Goal: Task Accomplishment & Management: Use online tool/utility

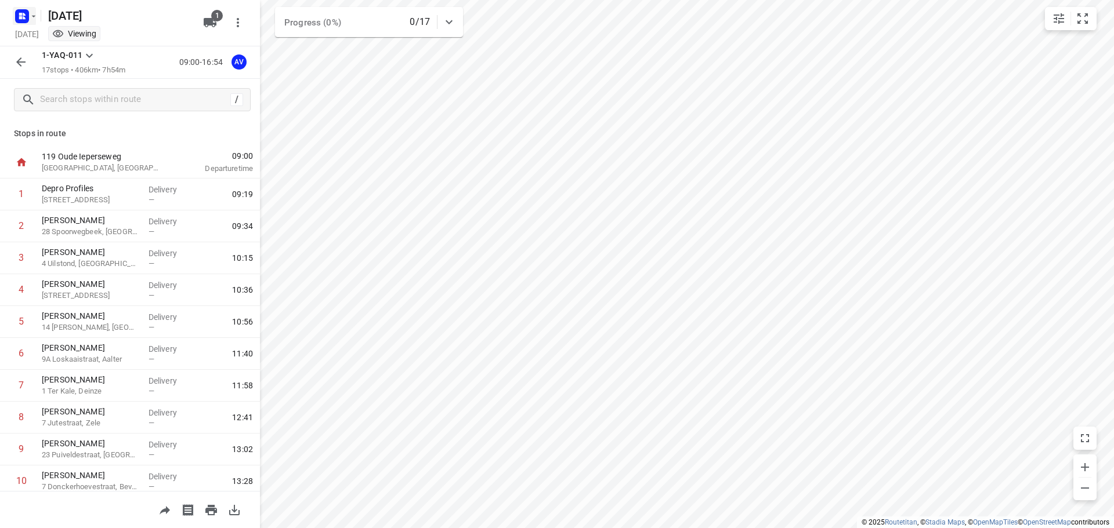
click at [24, 19] on icon "button" at bounding box center [24, 17] width 3 height 3
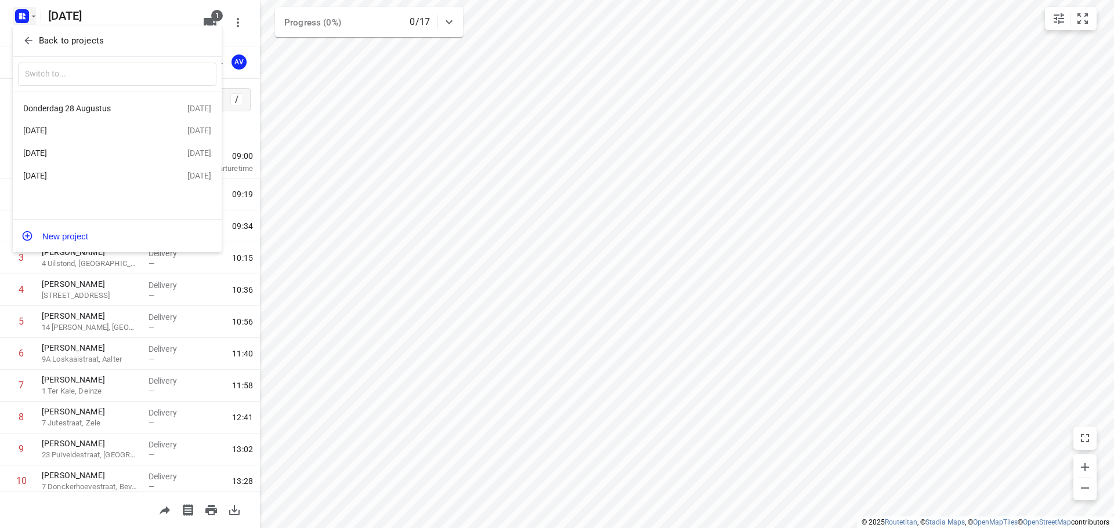
click at [94, 176] on div "[DATE]" at bounding box center [89, 175] width 133 height 9
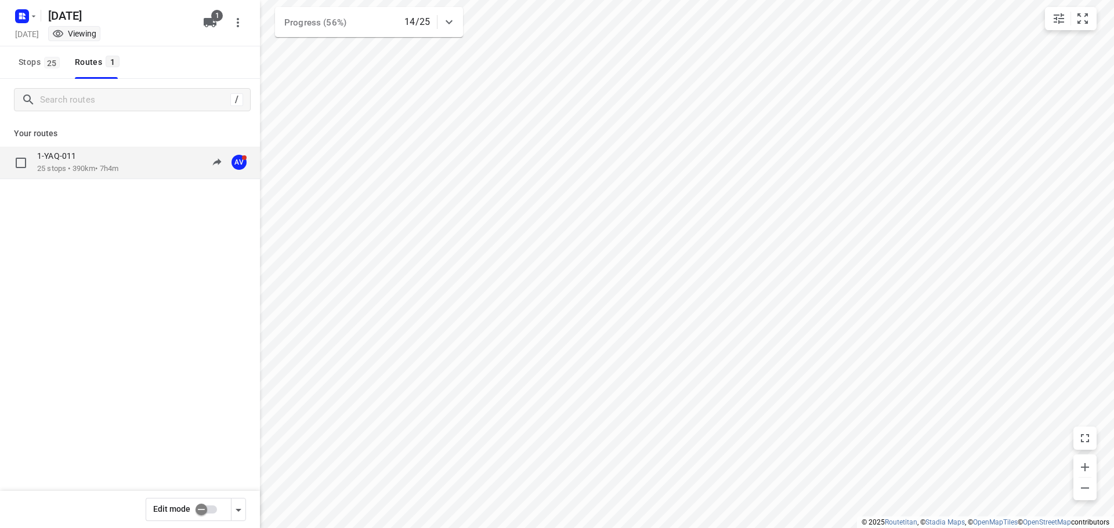
click at [129, 159] on div "1-YAQ-011 25 stops • 390km • 7h4m 10:04-18:24 AV" at bounding box center [148, 163] width 223 height 24
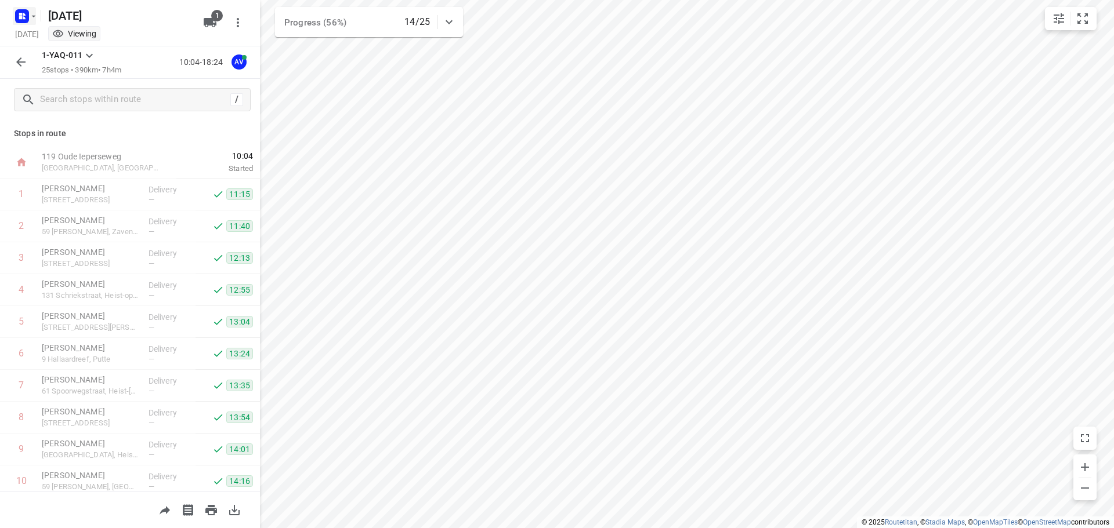
click at [23, 16] on rect "button" at bounding box center [22, 16] width 14 height 14
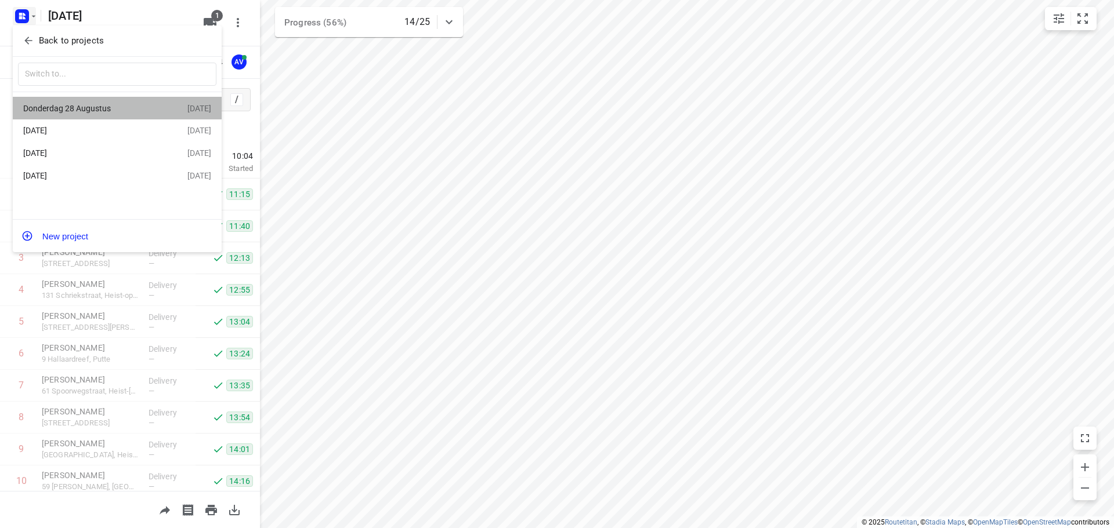
click at [85, 112] on div "Donderdag 28 Augustus" at bounding box center [89, 108] width 133 height 9
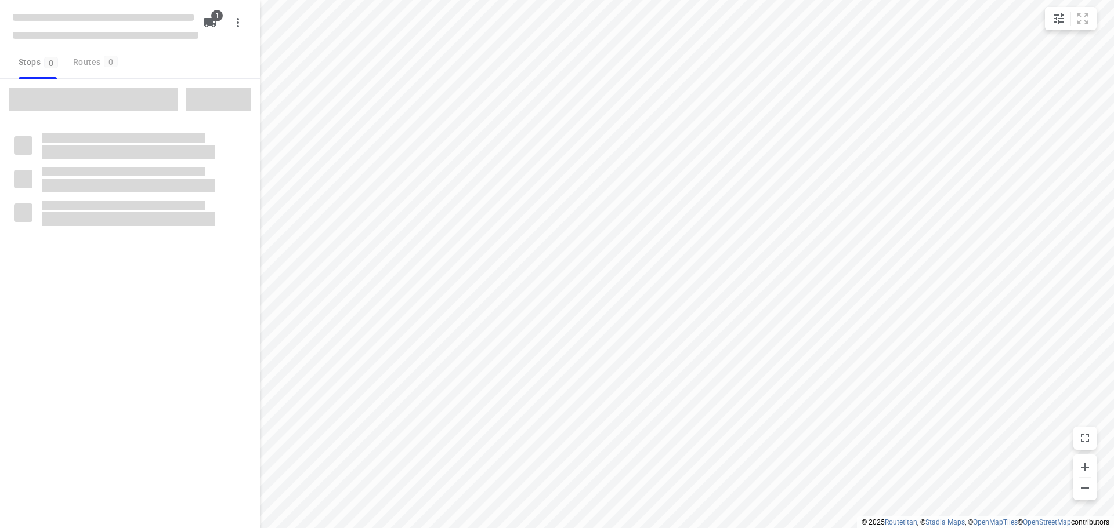
type input "distance"
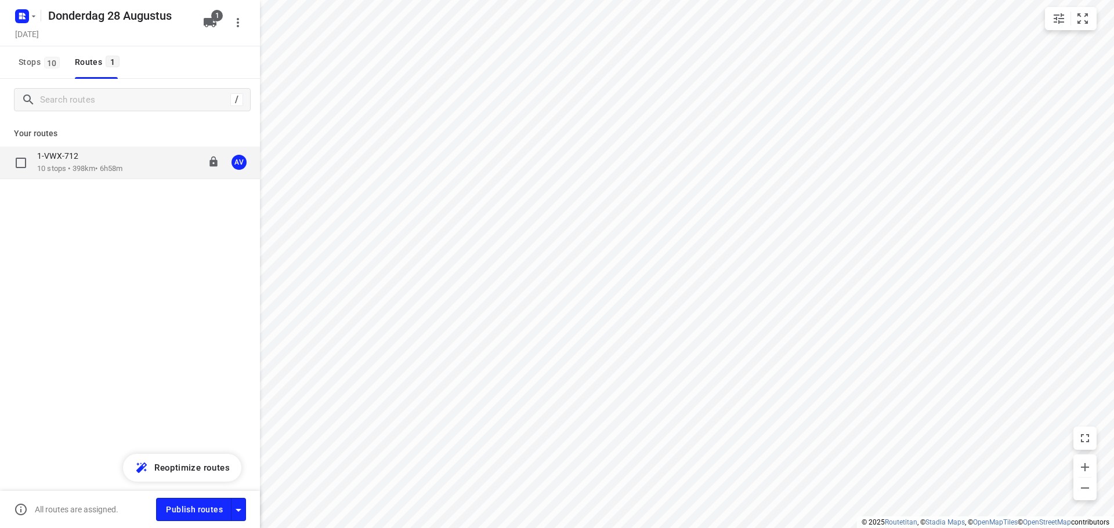
click at [125, 178] on div "1-VWX-712 10 stops • 398km • 6h58m 09:00-16:03 AV" at bounding box center [130, 163] width 260 height 32
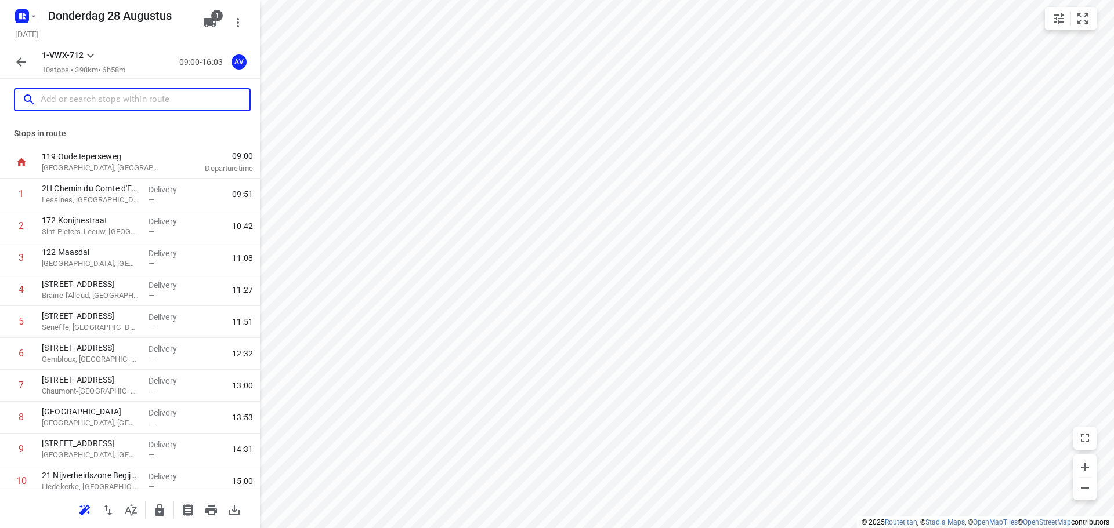
click at [104, 97] on input "text" at bounding box center [145, 100] width 209 height 18
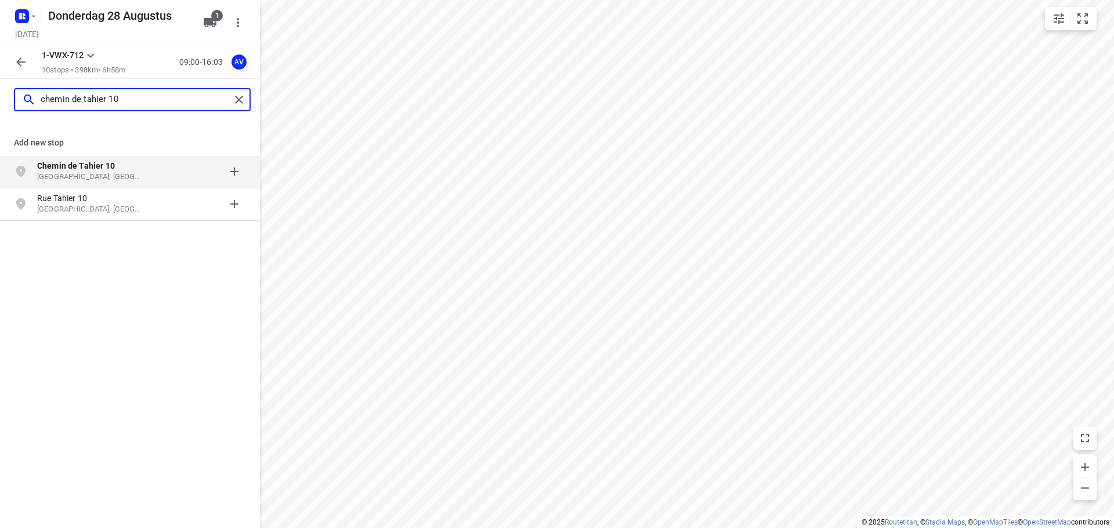
type input "chemin de tahier 10"
click at [132, 173] on p "[GEOGRAPHIC_DATA], [GEOGRAPHIC_DATA]" at bounding box center [90, 177] width 107 height 11
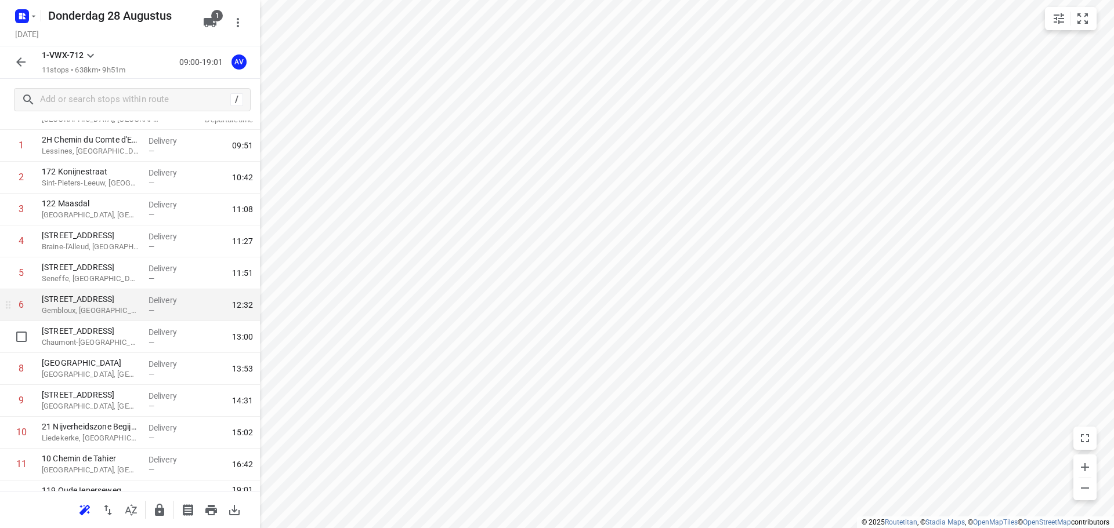
scroll to position [70, 0]
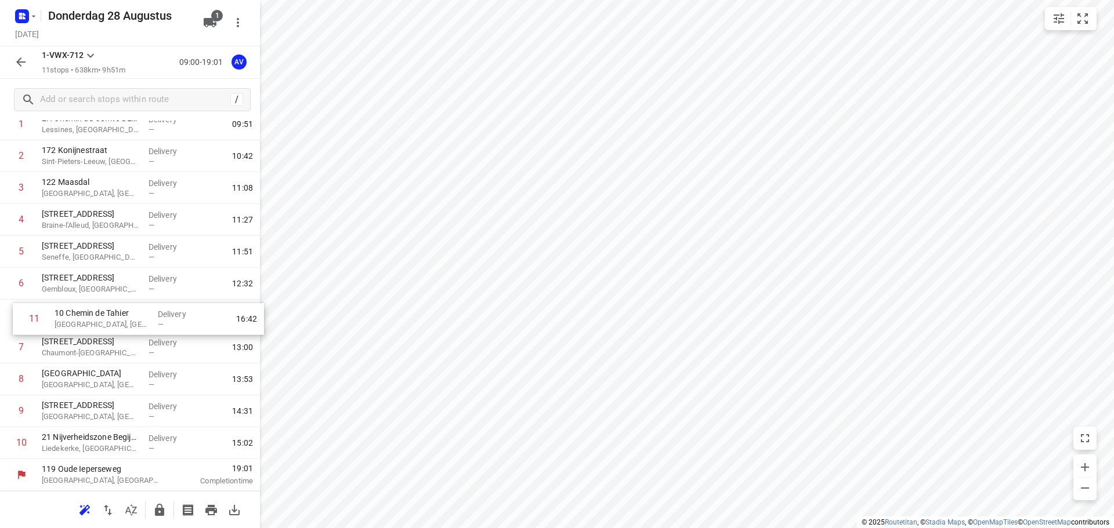
drag, startPoint x: 3, startPoint y: 445, endPoint x: 37, endPoint y: 314, distance: 135.9
click at [16, 318] on div "1 2H Chemin du Comte d'Egmont Lessines, [GEOGRAPHIC_DATA] Delivery — 09:51 2 17…" at bounding box center [130, 283] width 260 height 351
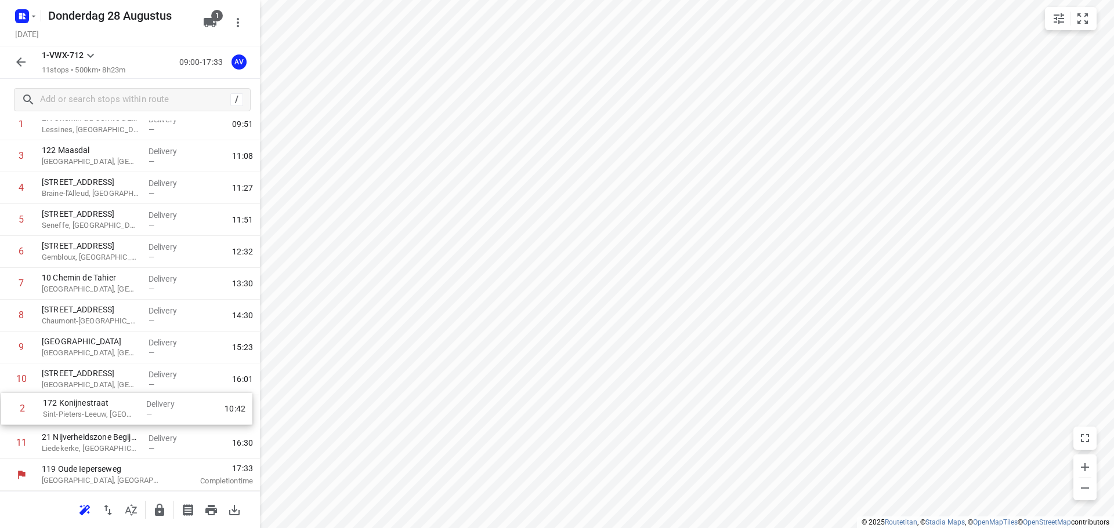
drag, startPoint x: 5, startPoint y: 156, endPoint x: 6, endPoint y: 407, distance: 250.6
click at [6, 411] on div "1 2H Chemin du Comte d'Egmont Lessines, [GEOGRAPHIC_DATA] Delivery — 09:51 2 17…" at bounding box center [130, 283] width 260 height 351
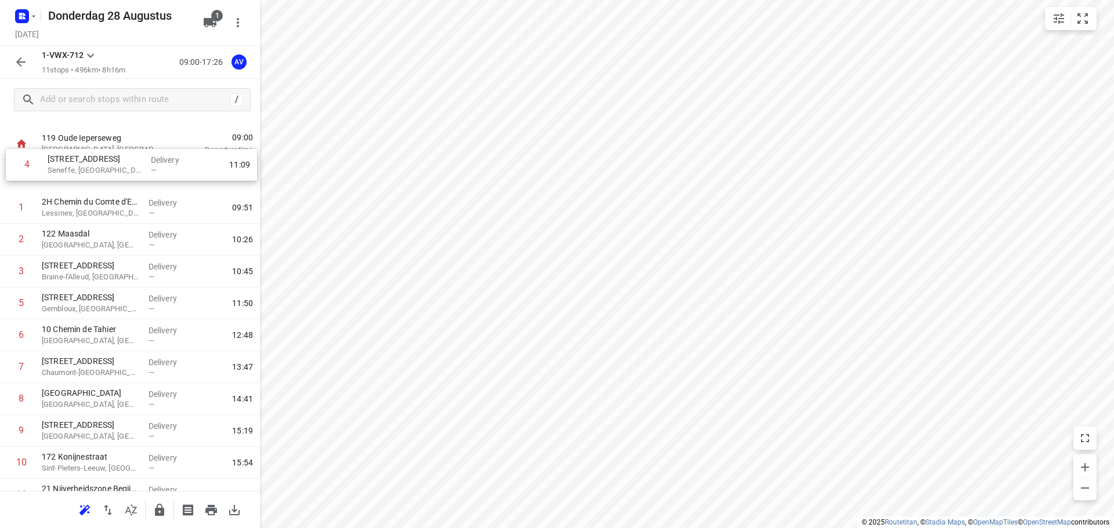
scroll to position [0, 0]
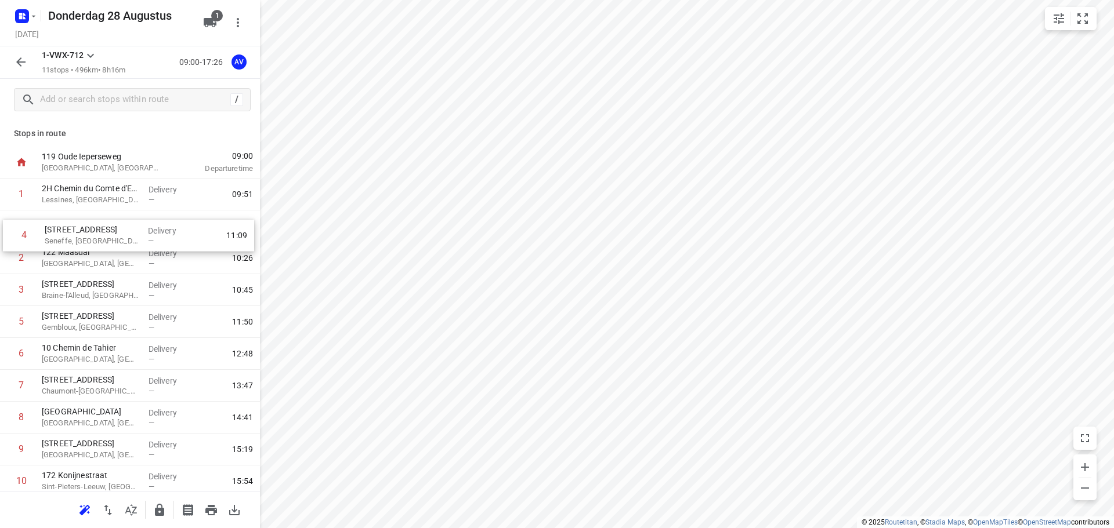
drag, startPoint x: 6, startPoint y: 223, endPoint x: 9, endPoint y: 233, distance: 10.3
click at [9, 233] on div "1 2H [GEOGRAPHIC_DATA], [GEOGRAPHIC_DATA] Delivery — 09:51 [GEOGRAPHIC_DATA], […" at bounding box center [130, 354] width 260 height 351
drag, startPoint x: 3, startPoint y: 262, endPoint x: 3, endPoint y: 230, distance: 31.9
click at [3, 230] on div "1 2H Chemin du Comte d'Egmont Lessines, [GEOGRAPHIC_DATA] Delivery — 09:51 2 [S…" at bounding box center [130, 354] width 260 height 351
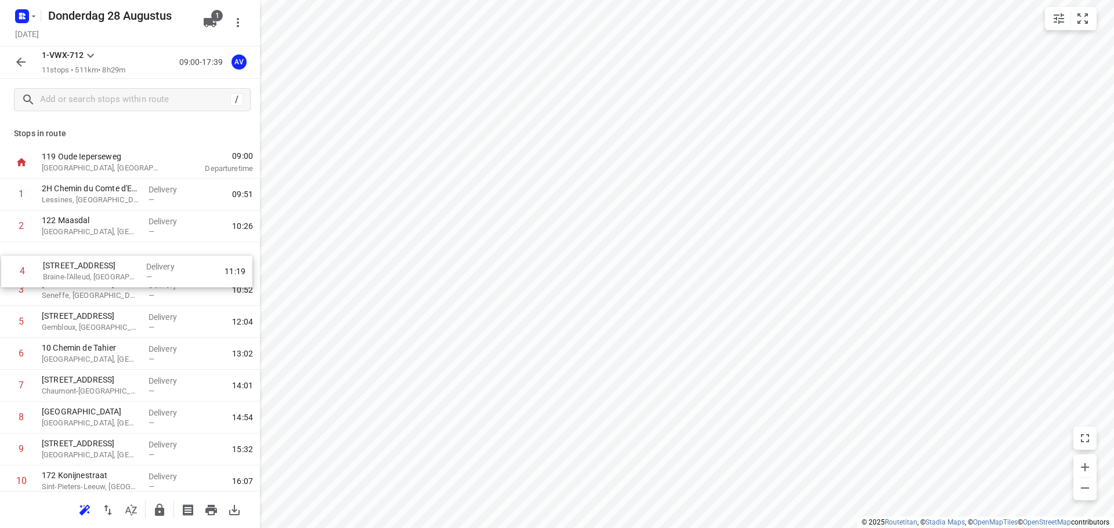
drag, startPoint x: 3, startPoint y: 292, endPoint x: 8, endPoint y: 262, distance: 29.9
click at [8, 262] on div "1 2H Chemin du Comte d'Egmont Lessines, [GEOGRAPHIC_DATA] Delivery — 09:51 [GEO…" at bounding box center [130, 354] width 260 height 351
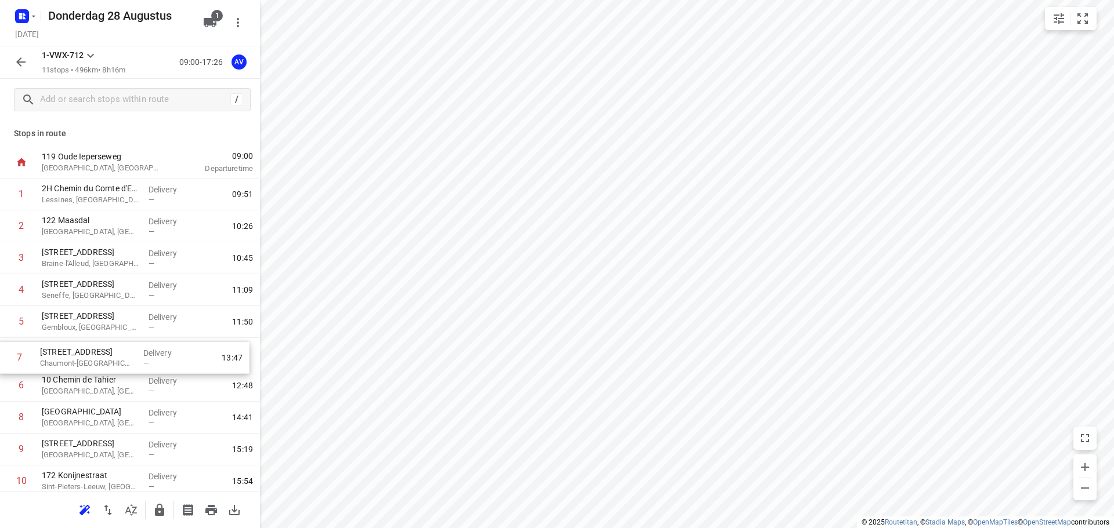
drag, startPoint x: 3, startPoint y: 389, endPoint x: 1, endPoint y: 358, distance: 31.4
click at [1, 358] on div "1 2H [GEOGRAPHIC_DATA], [GEOGRAPHIC_DATA] Delivery — 09:51 [GEOGRAPHIC_DATA], […" at bounding box center [130, 354] width 260 height 351
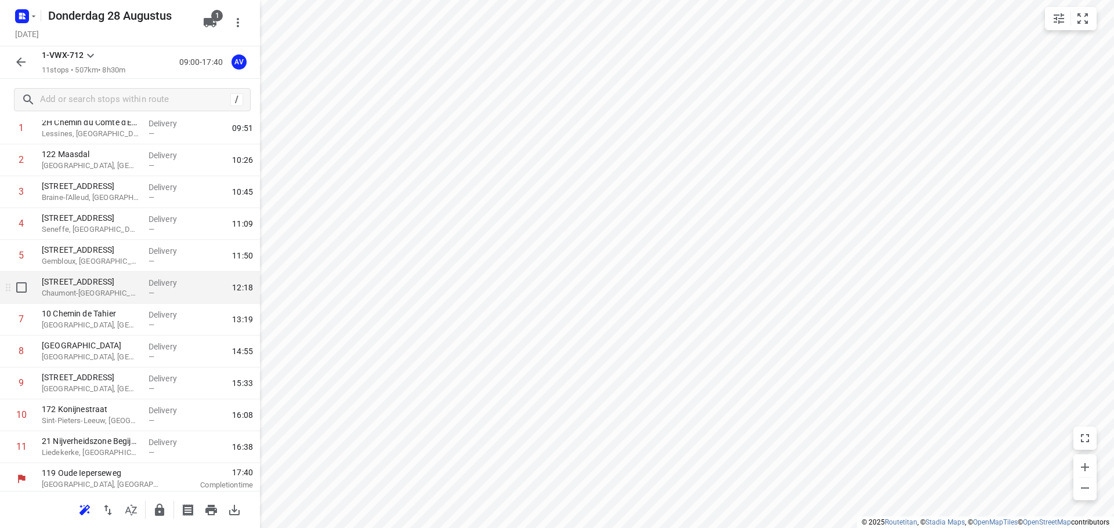
scroll to position [70, 0]
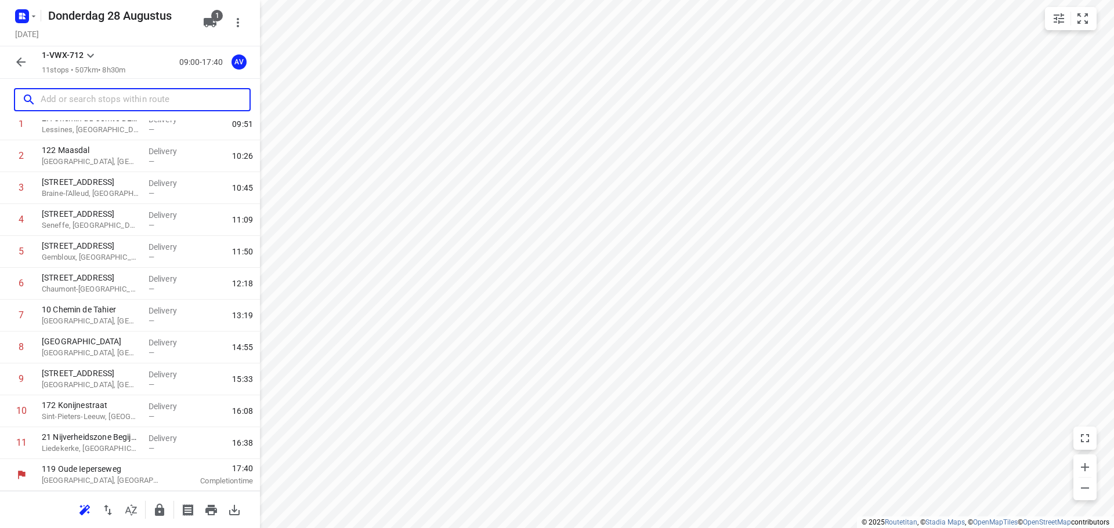
click at [121, 104] on input "text" at bounding box center [145, 100] width 209 height 18
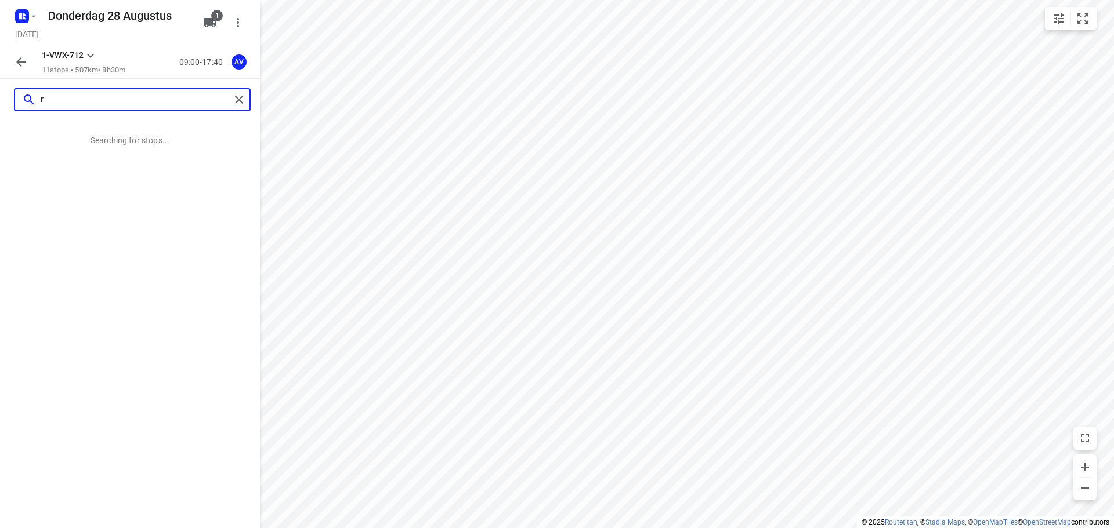
scroll to position [0, 0]
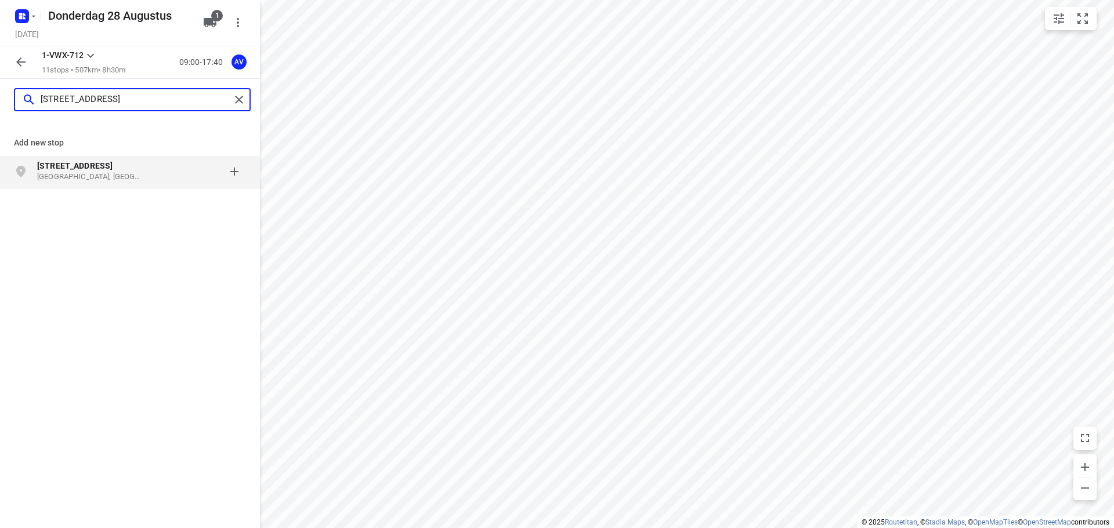
type input "[STREET_ADDRESS]"
click at [133, 173] on p "[GEOGRAPHIC_DATA], [GEOGRAPHIC_DATA]" at bounding box center [90, 177] width 107 height 11
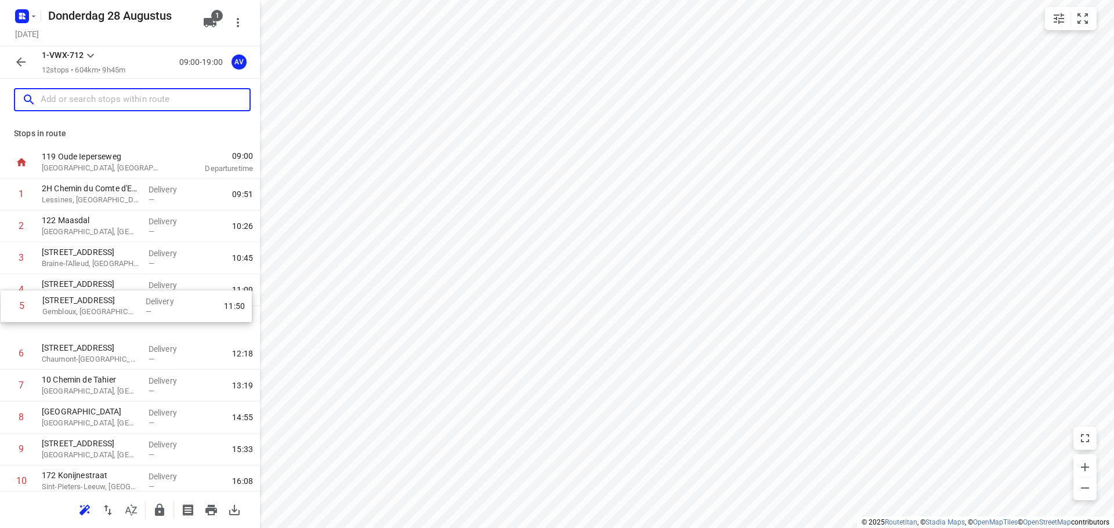
drag, startPoint x: 3, startPoint y: 328, endPoint x: 10, endPoint y: 291, distance: 37.2
click at [10, 291] on div "1 2H Chemin du Comte d'Egmont Lessines, [GEOGRAPHIC_DATA] Delivery — 09:51 2 12…" at bounding box center [130, 370] width 260 height 383
drag, startPoint x: 2, startPoint y: 355, endPoint x: 3, endPoint y: 321, distance: 34.2
click at [2, 322] on div "1 2H Chemin du Comte d'Egmont Lessines, [GEOGRAPHIC_DATA] Delivery — 09:51 [GEO…" at bounding box center [130, 370] width 260 height 383
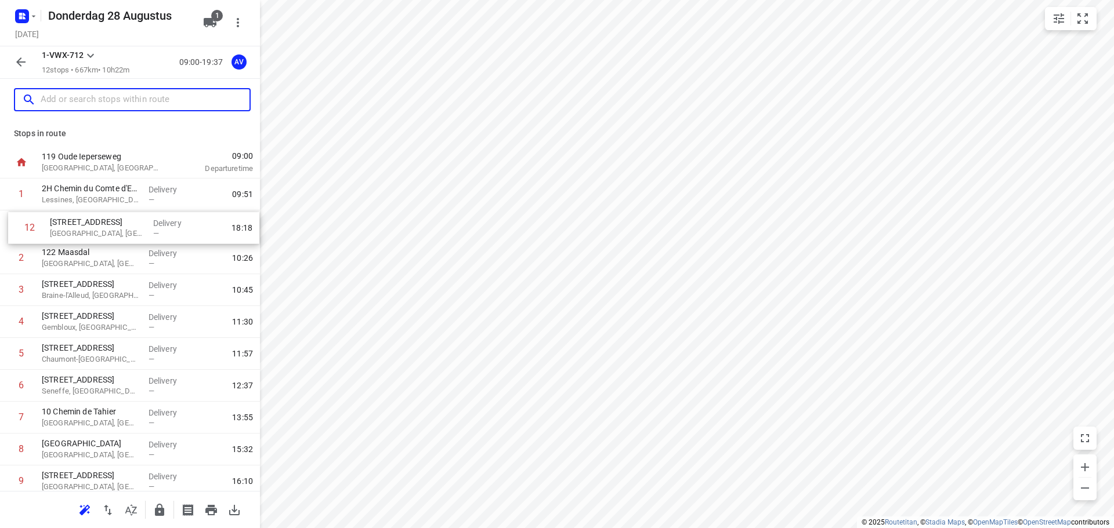
drag, startPoint x: 5, startPoint y: 447, endPoint x: 13, endPoint y: 227, distance: 219.4
click at [13, 227] on div "1 2H Chemin du Comte d'Egmont Lessines, [GEOGRAPHIC_DATA] Delivery — 09:51 [GEO…" at bounding box center [130, 370] width 260 height 383
drag, startPoint x: 3, startPoint y: 390, endPoint x: 34, endPoint y: 263, distance: 130.1
click at [12, 264] on div "1 2H [GEOGRAPHIC_DATA], [GEOGRAPHIC_DATA] Delivery — 09:51 [STREET_ADDRESS] Del…" at bounding box center [130, 370] width 260 height 383
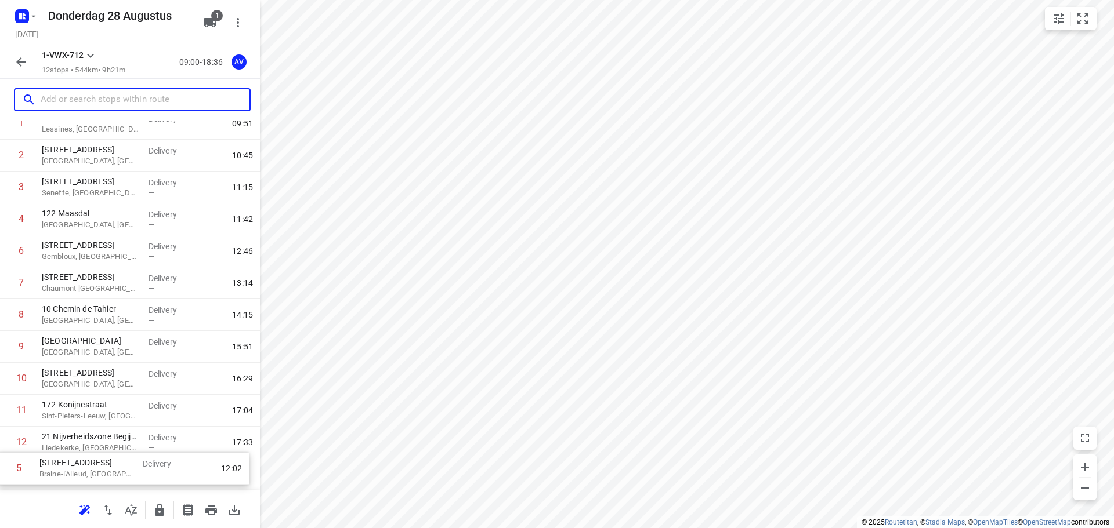
scroll to position [102, 0]
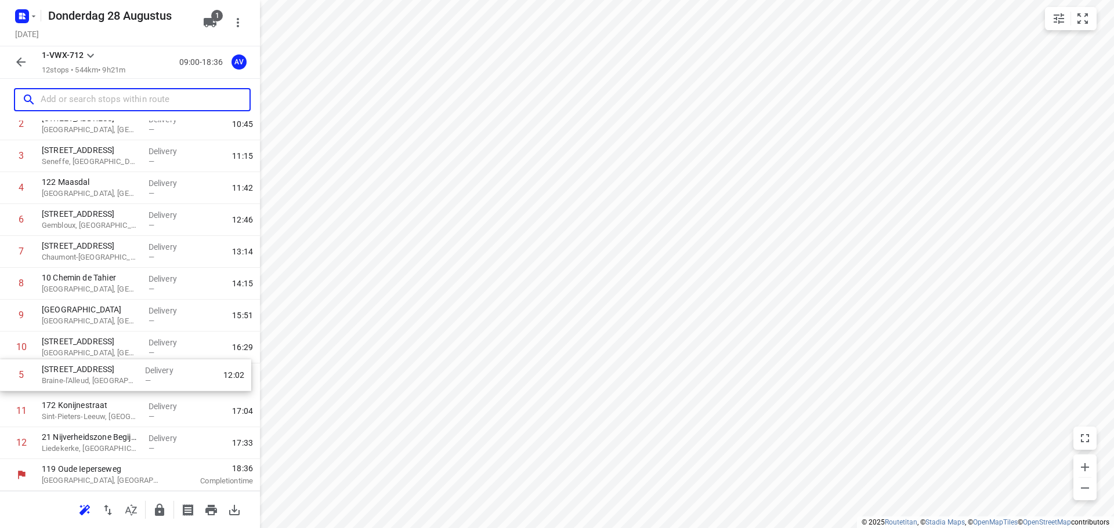
drag, startPoint x: 5, startPoint y: 321, endPoint x: 5, endPoint y: 377, distance: 56.3
click at [5, 377] on div "1 2H [GEOGRAPHIC_DATA], [GEOGRAPHIC_DATA] Delivery — 09:51 [STREET_ADDRESS] Del…" at bounding box center [130, 268] width 260 height 383
drag, startPoint x: 5, startPoint y: 189, endPoint x: 9, endPoint y: 376, distance: 188.0
click at [8, 387] on div "1 2H Chemin du Comte d'Egmont Lessines, [GEOGRAPHIC_DATA] Delivery — 09:51 [STR…" at bounding box center [130, 268] width 260 height 383
drag, startPoint x: 3, startPoint y: 316, endPoint x: 1, endPoint y: 385, distance: 69.6
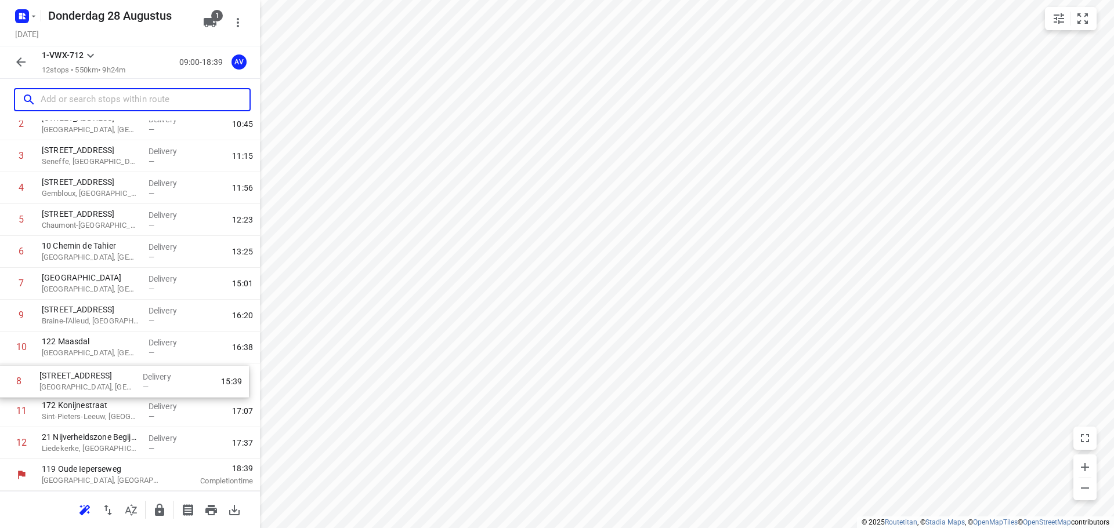
click at [1, 385] on div "1 2H [GEOGRAPHIC_DATA], [GEOGRAPHIC_DATA] Delivery — 09:51 [STREET_ADDRESS] Del…" at bounding box center [130, 268] width 260 height 383
drag, startPoint x: 5, startPoint y: 412, endPoint x: 8, endPoint y: 375, distance: 37.2
click at [8, 375] on div "1 2H [GEOGRAPHIC_DATA], [GEOGRAPHIC_DATA] Delivery — 09:51 [STREET_ADDRESS] Del…" at bounding box center [130, 268] width 260 height 383
click at [100, 99] on input "text" at bounding box center [145, 100] width 209 height 18
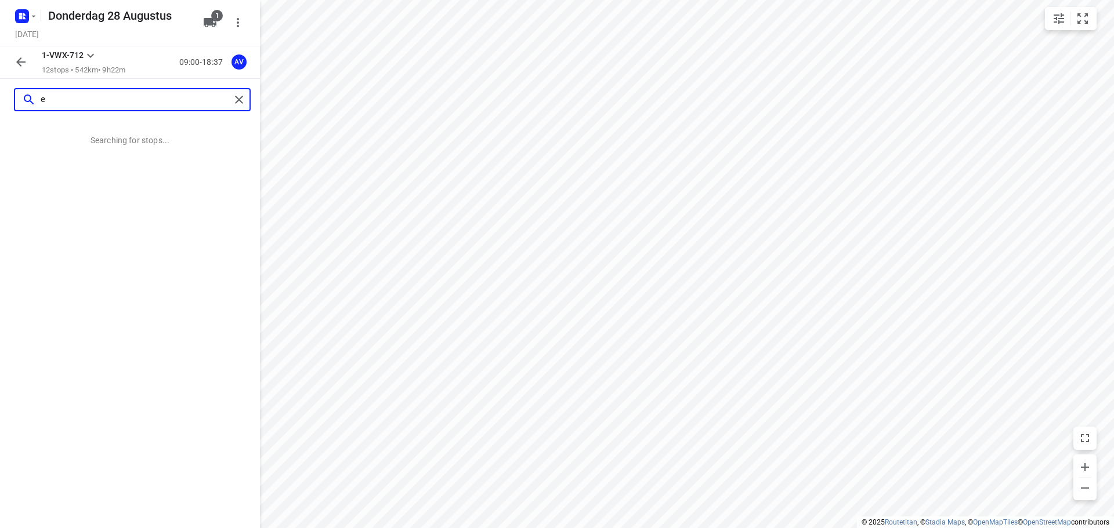
scroll to position [0, 0]
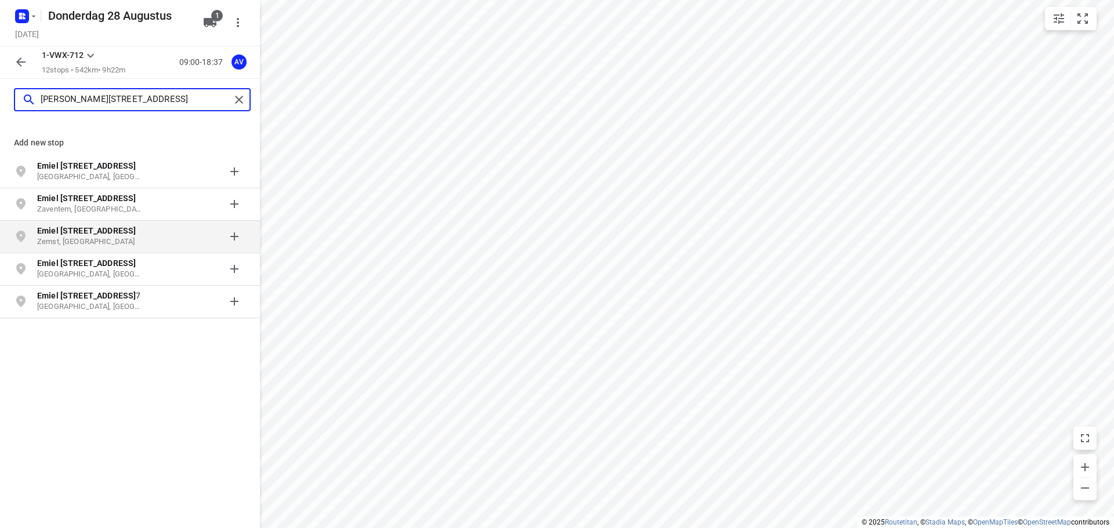
type input "[PERSON_NAME][STREET_ADDRESS]"
click at [93, 233] on b "Emiel [STREET_ADDRESS]" at bounding box center [86, 230] width 99 height 9
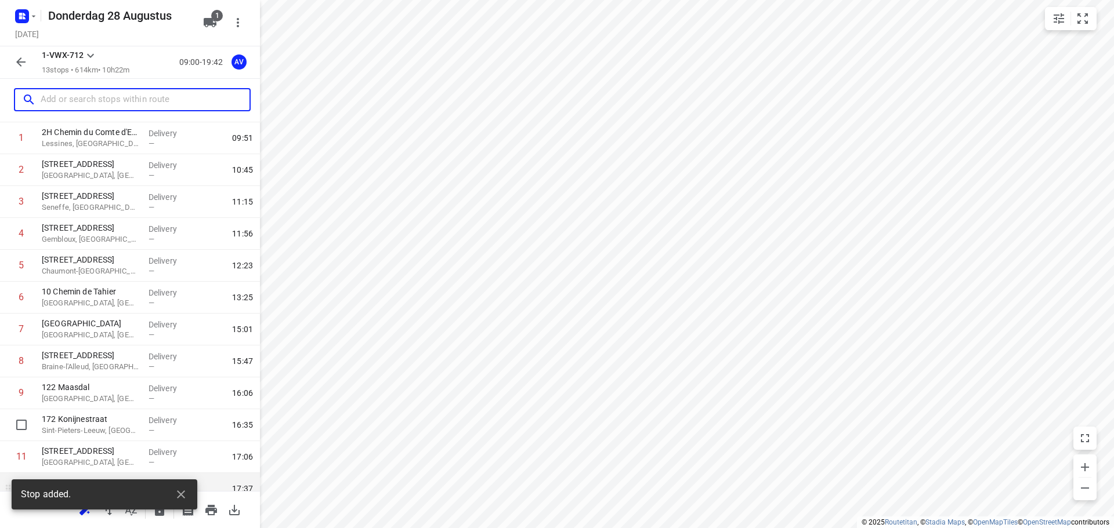
scroll to position [134, 0]
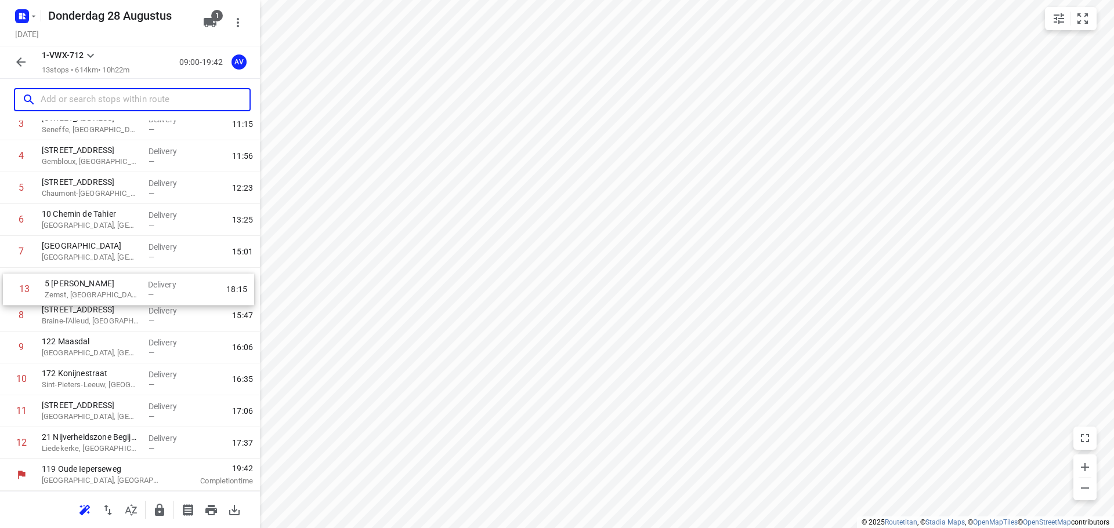
drag, startPoint x: 5, startPoint y: 450, endPoint x: 10, endPoint y: 293, distance: 156.7
click at [10, 293] on div "1 2H [GEOGRAPHIC_DATA], [GEOGRAPHIC_DATA] Delivery — 09:51 [STREET_ADDRESS] Del…" at bounding box center [130, 252] width 260 height 415
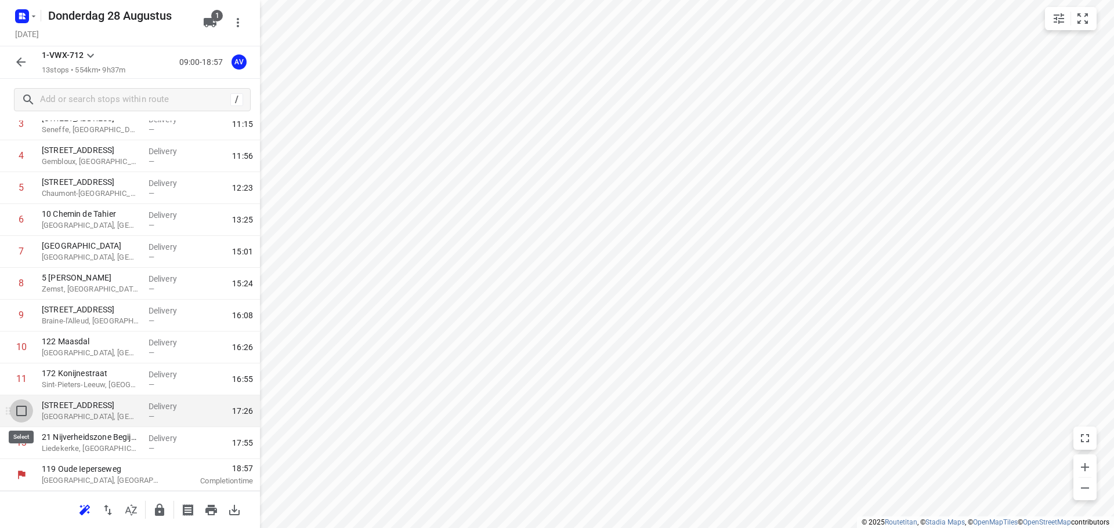
click at [22, 413] on input "checkbox" at bounding box center [21, 411] width 23 height 23
checkbox input "true"
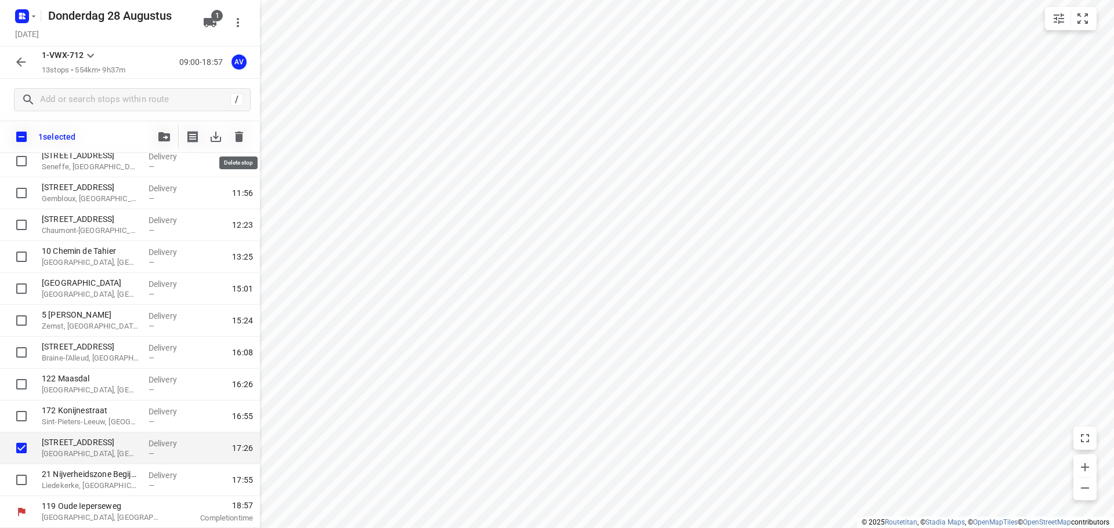
click at [241, 138] on icon "button" at bounding box center [239, 137] width 8 height 10
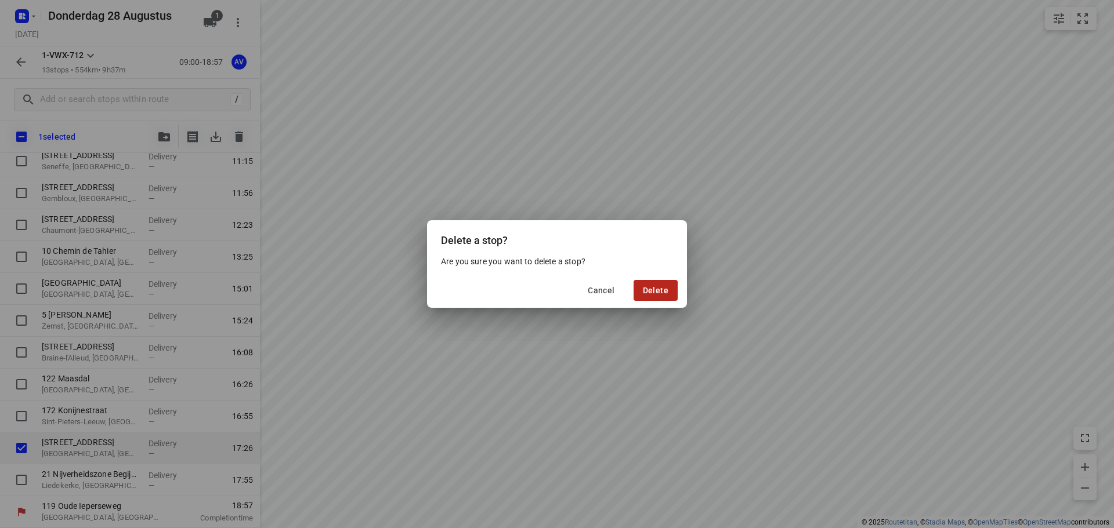
click at [661, 288] on span "Delete" at bounding box center [656, 290] width 26 height 9
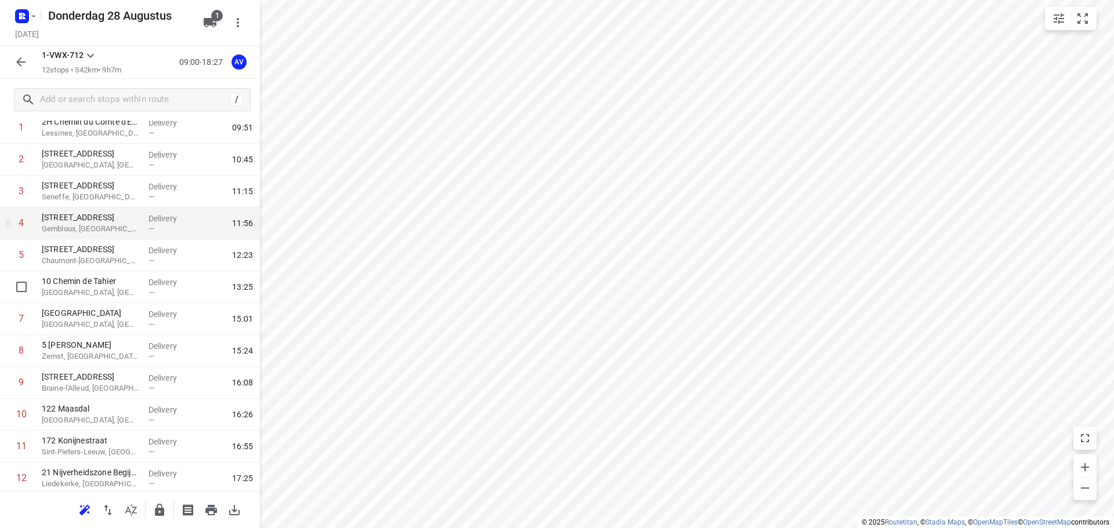
scroll to position [102, 0]
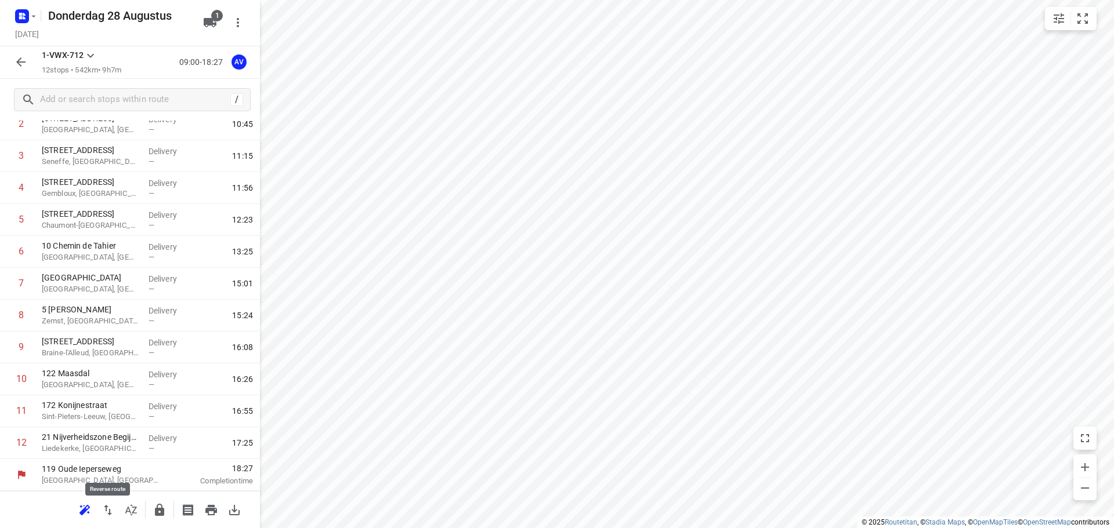
click at [106, 511] on icon "button" at bounding box center [108, 510] width 8 height 10
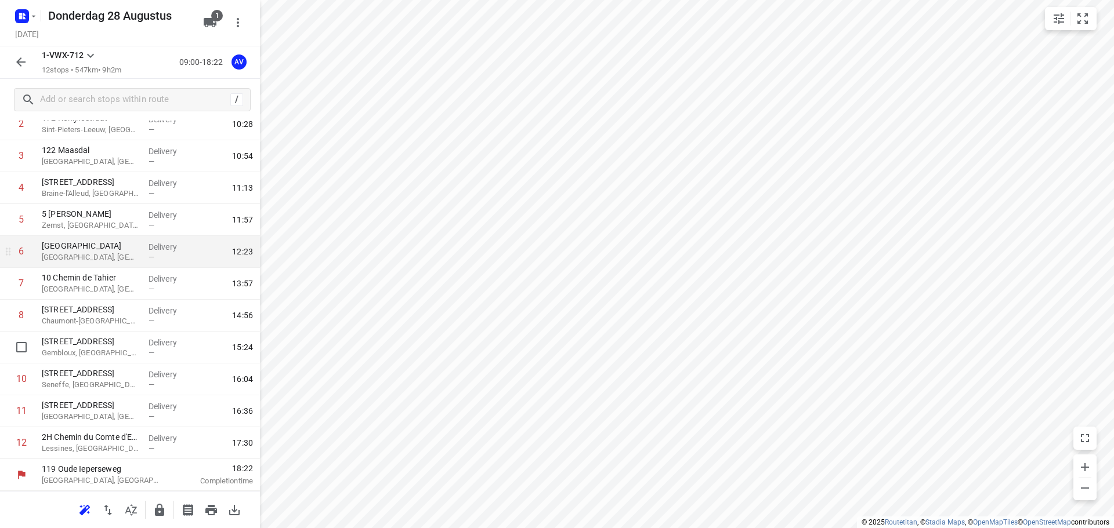
scroll to position [0, 0]
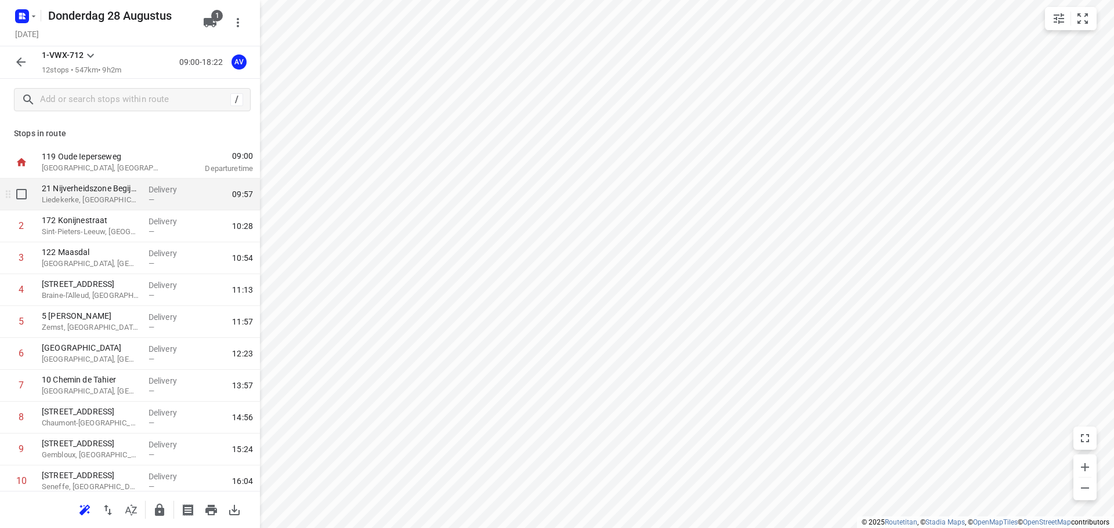
click at [117, 199] on p "Liedekerke, [GEOGRAPHIC_DATA]" at bounding box center [90, 200] width 97 height 12
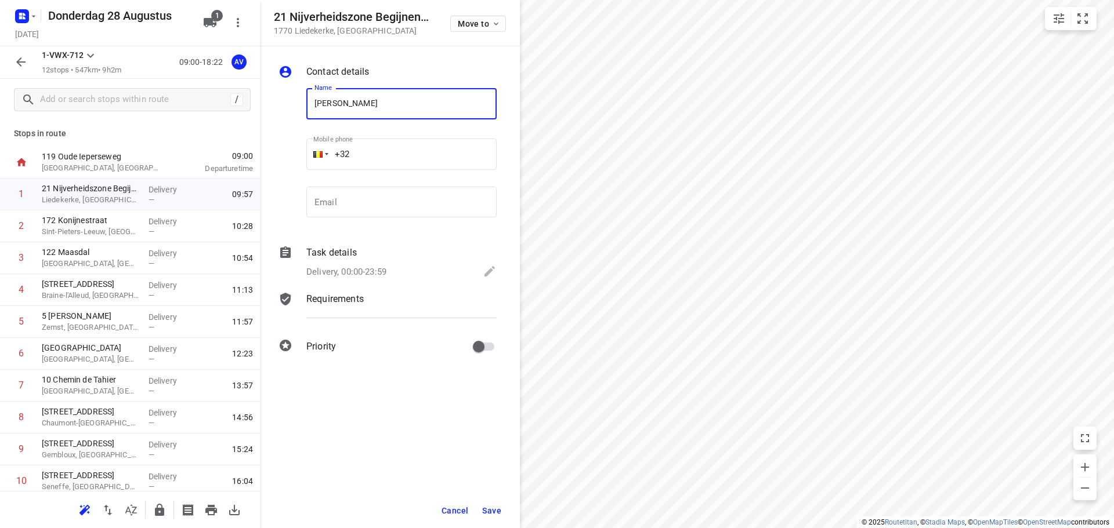
type input "[PERSON_NAME]"
click at [427, 159] on input "+32" at bounding box center [401, 154] width 190 height 31
type input "[PHONE_NUMBER]"
click at [365, 272] on p "Delivery, 00:00-23:59" at bounding box center [346, 272] width 80 height 13
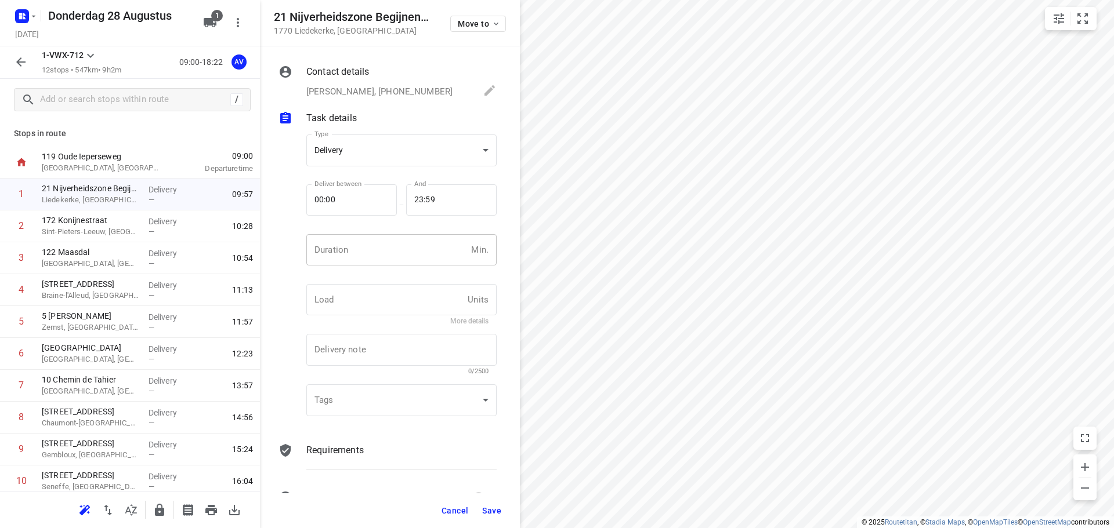
click at [401, 248] on input "number" at bounding box center [386, 249] width 160 height 31
type input "1"
click at [492, 512] on span "Save" at bounding box center [491, 510] width 19 height 9
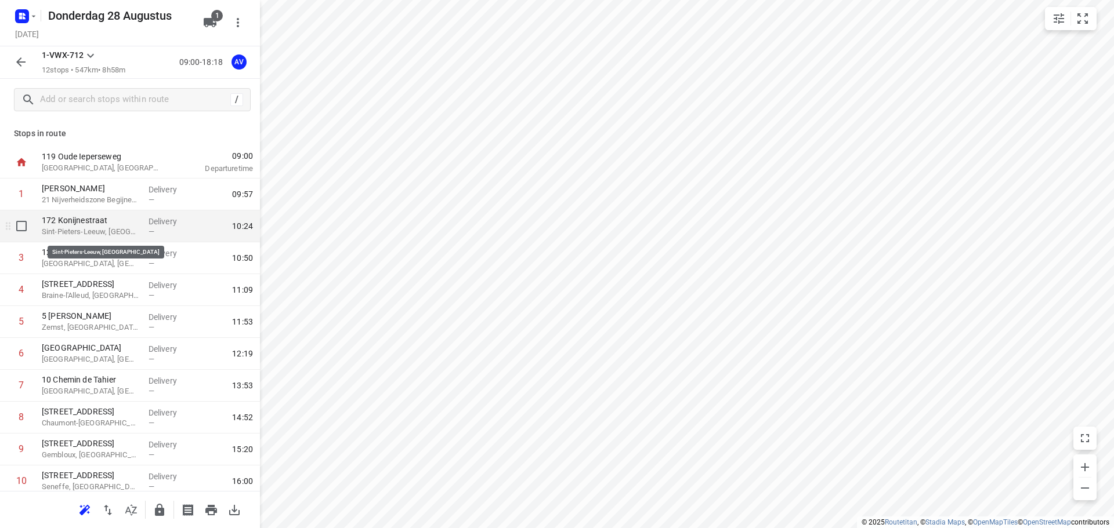
click at [102, 230] on p "Sint-Pieters-Leeuw, [GEOGRAPHIC_DATA]" at bounding box center [90, 232] width 97 height 12
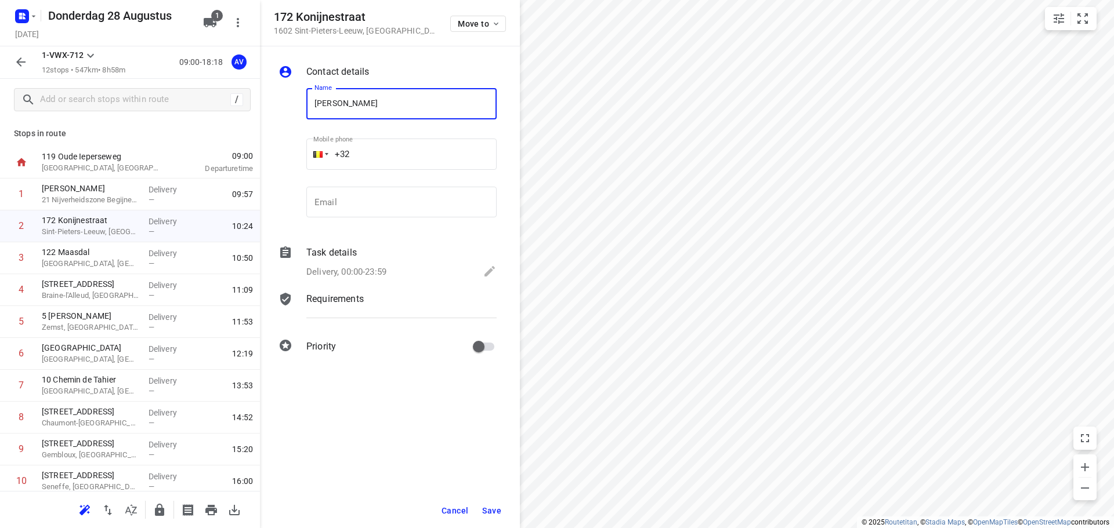
type input "[PERSON_NAME]"
click at [440, 148] on input "+32" at bounding box center [401, 154] width 190 height 31
type input "[PHONE_NUMBER]"
click at [364, 272] on p "Delivery, 00:00-23:59" at bounding box center [346, 272] width 80 height 13
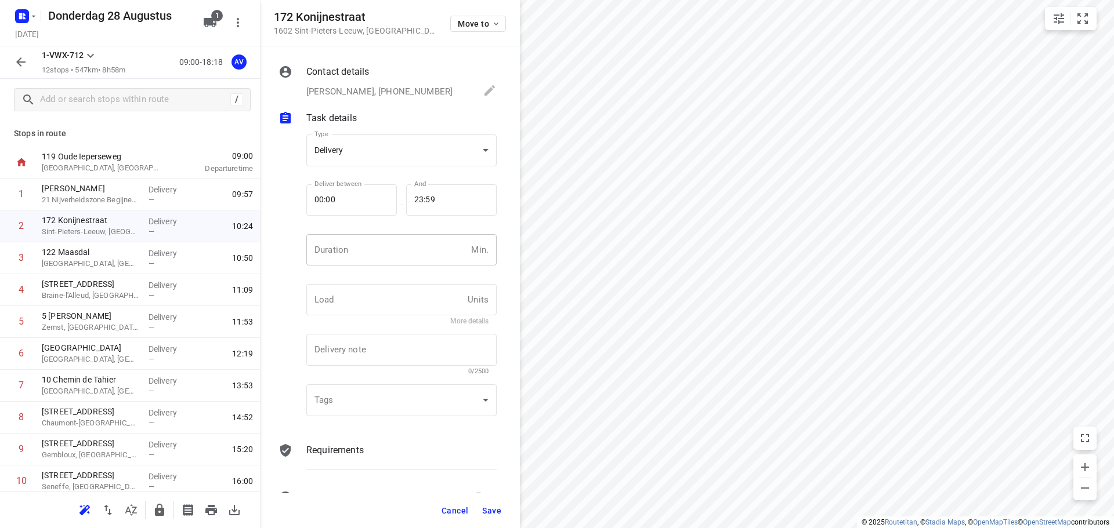
click at [372, 261] on input "number" at bounding box center [386, 249] width 160 height 31
type input "1"
click at [489, 509] on span "Save" at bounding box center [491, 510] width 19 height 9
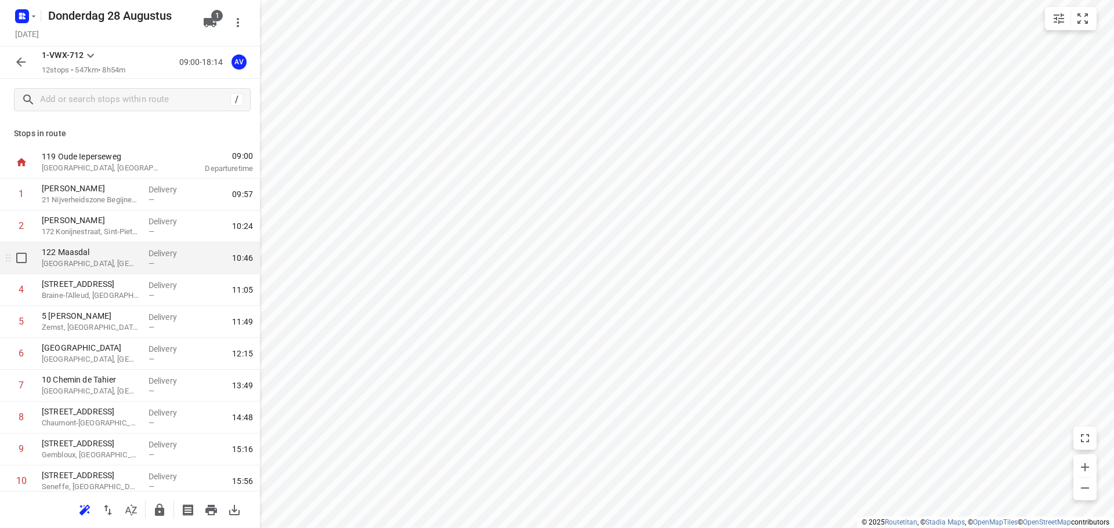
click at [111, 261] on p "[GEOGRAPHIC_DATA], [GEOGRAPHIC_DATA]" at bounding box center [90, 264] width 97 height 12
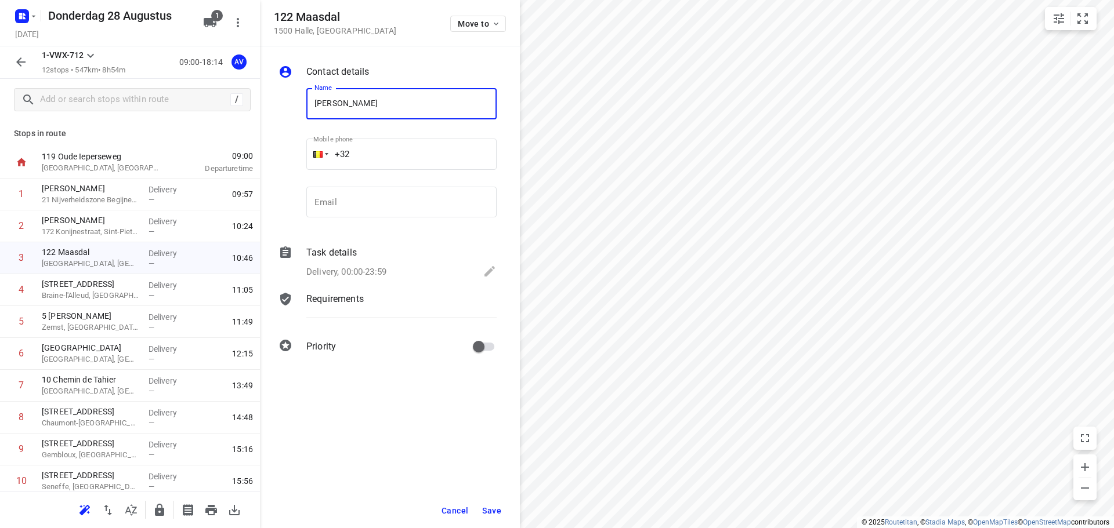
type input "[PERSON_NAME]"
click at [410, 147] on input "+32" at bounding box center [401, 154] width 190 height 31
type input "[PHONE_NUMBER]"
click at [380, 273] on p "Delivery, 00:00-23:59" at bounding box center [346, 272] width 80 height 13
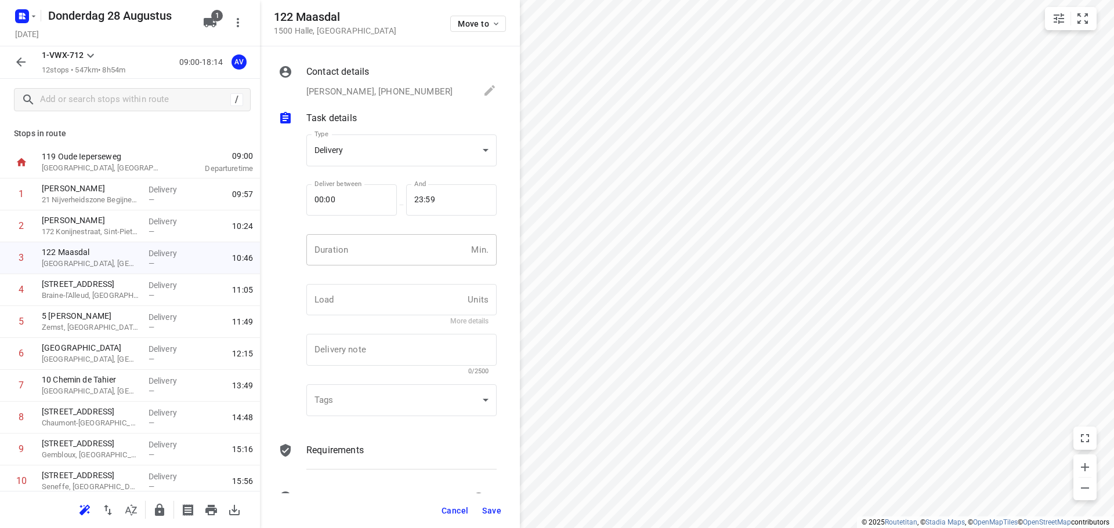
click at [390, 248] on input "number" at bounding box center [386, 249] width 160 height 31
type input "1"
click at [488, 513] on span "Save" at bounding box center [491, 510] width 19 height 9
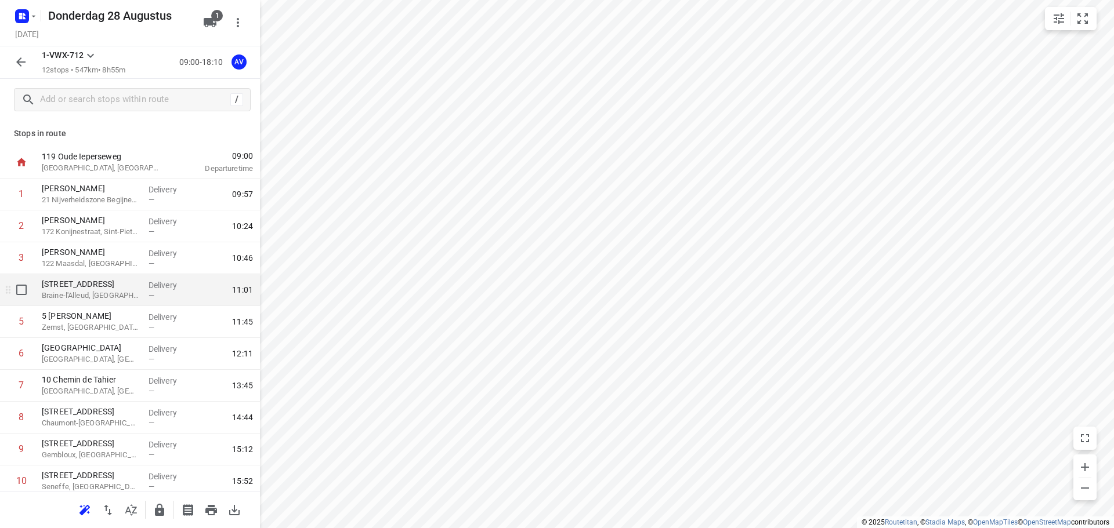
click at [129, 296] on p "Braine-l'Alleud, [GEOGRAPHIC_DATA]" at bounding box center [90, 296] width 97 height 12
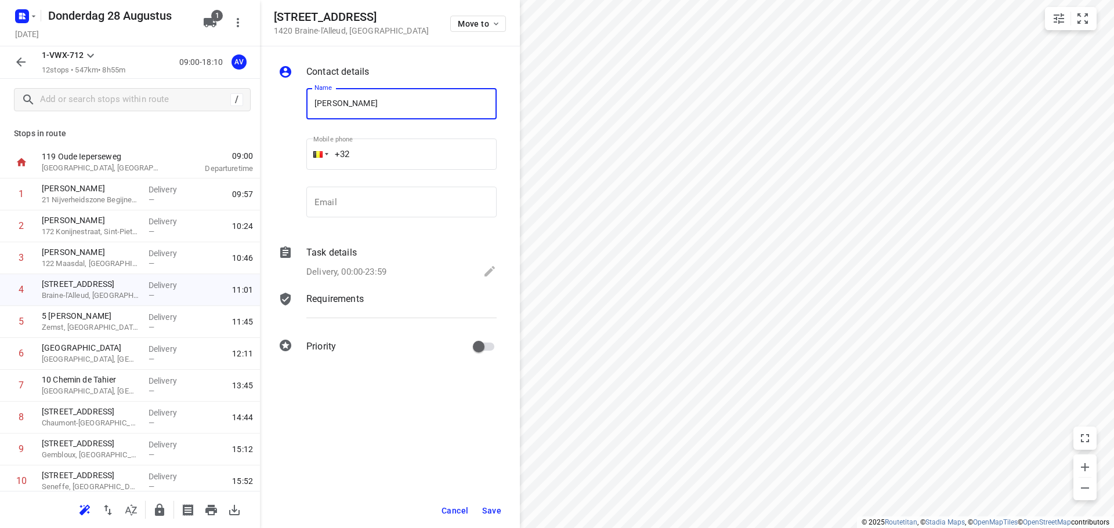
type input "[PERSON_NAME]"
click at [398, 148] on input "+32" at bounding box center [401, 154] width 190 height 31
type input "[PHONE_NUMBER]"
click at [365, 268] on p "Delivery, 00:00-23:59" at bounding box center [346, 272] width 80 height 13
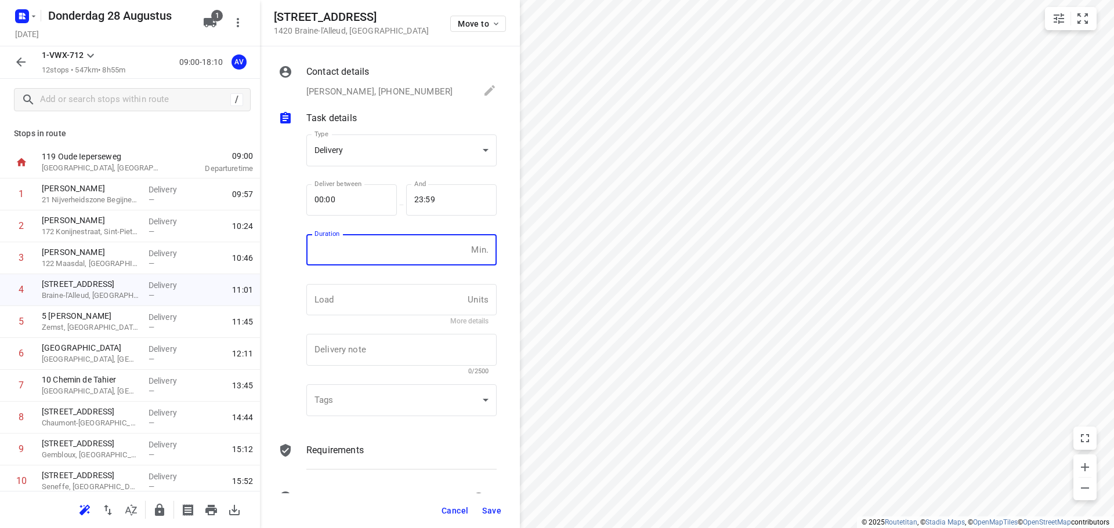
click at [376, 253] on input "number" at bounding box center [386, 249] width 160 height 31
type input "1"
click at [490, 509] on span "Save" at bounding box center [491, 510] width 19 height 9
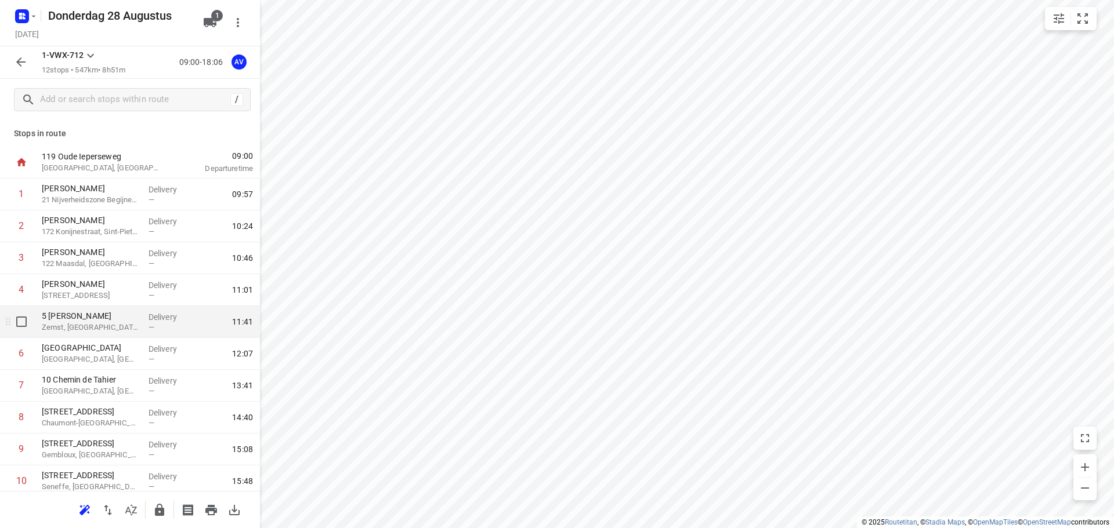
click at [114, 327] on p "Zemst, [GEOGRAPHIC_DATA]" at bounding box center [90, 328] width 97 height 12
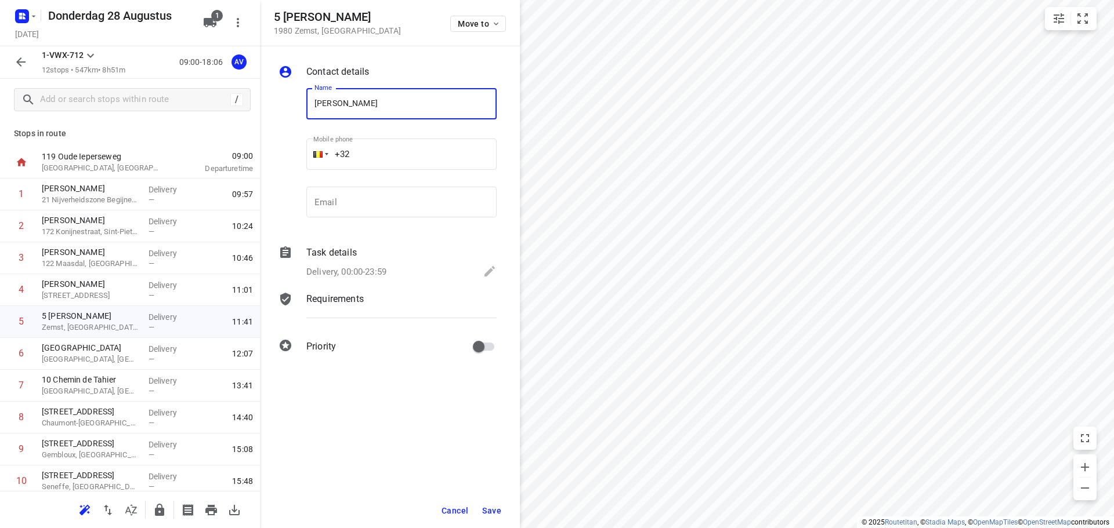
type input "[PERSON_NAME]"
click at [383, 153] on input "+32" at bounding box center [401, 154] width 190 height 31
type input "[PHONE_NUMBER]"
click at [392, 270] on div "Delivery, 00:00-23:59" at bounding box center [401, 272] width 190 height 16
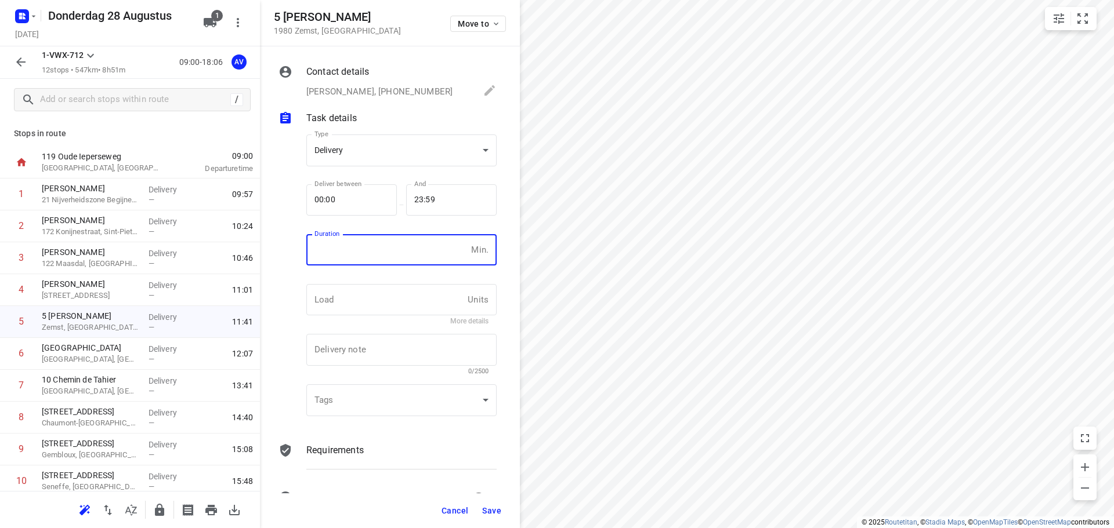
drag, startPoint x: 401, startPoint y: 251, endPoint x: 398, endPoint y: 236, distance: 14.8
click at [401, 250] on input "number" at bounding box center [386, 249] width 160 height 31
type input "1"
click at [497, 509] on span "Save" at bounding box center [491, 510] width 19 height 9
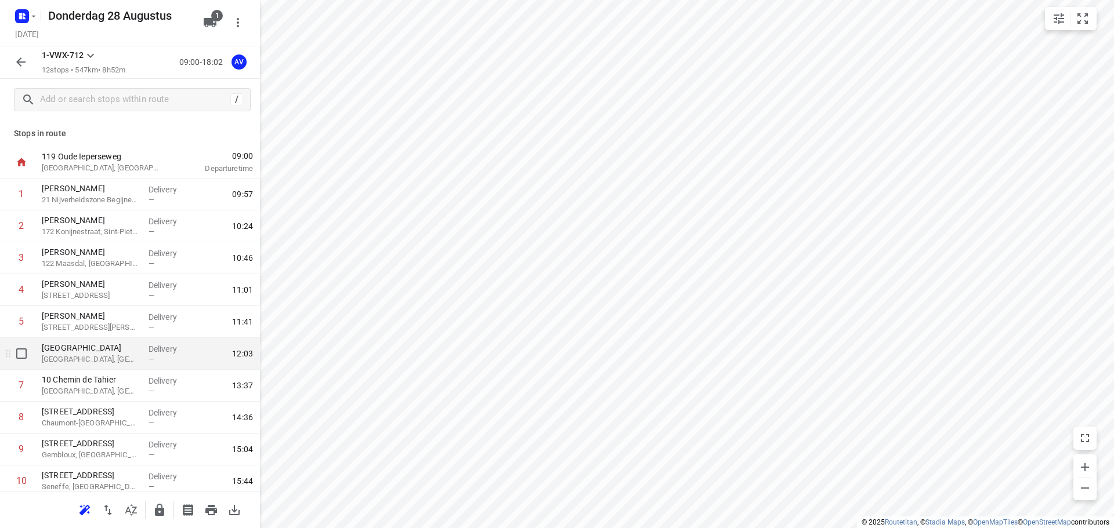
click at [114, 357] on p "[GEOGRAPHIC_DATA], [GEOGRAPHIC_DATA]" at bounding box center [90, 360] width 97 height 12
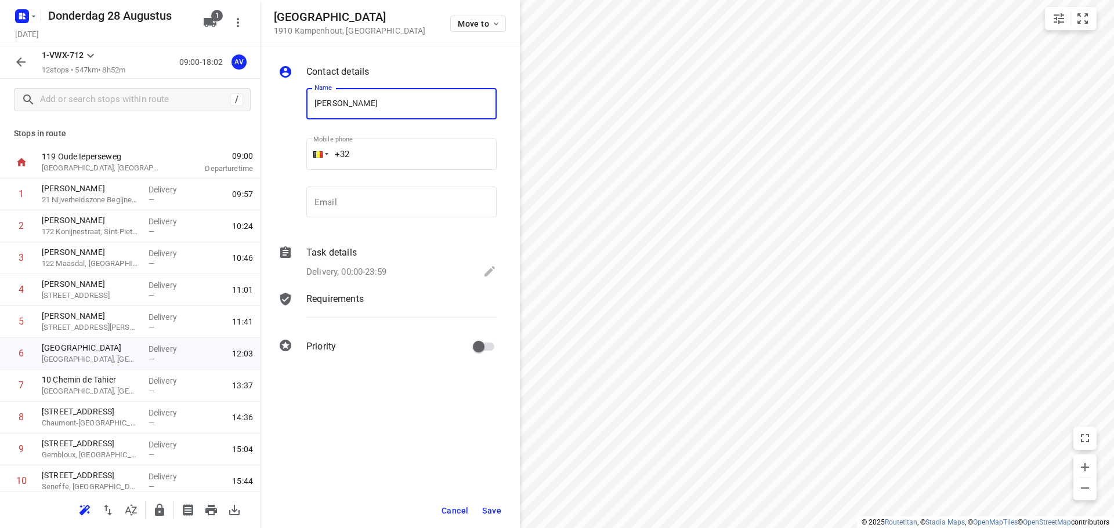
type input "[PERSON_NAME]"
click at [422, 153] on input "+32" at bounding box center [401, 154] width 190 height 31
type input "[PHONE_NUMBER]"
click at [370, 270] on p "Delivery, 00:00-23:59" at bounding box center [346, 272] width 80 height 13
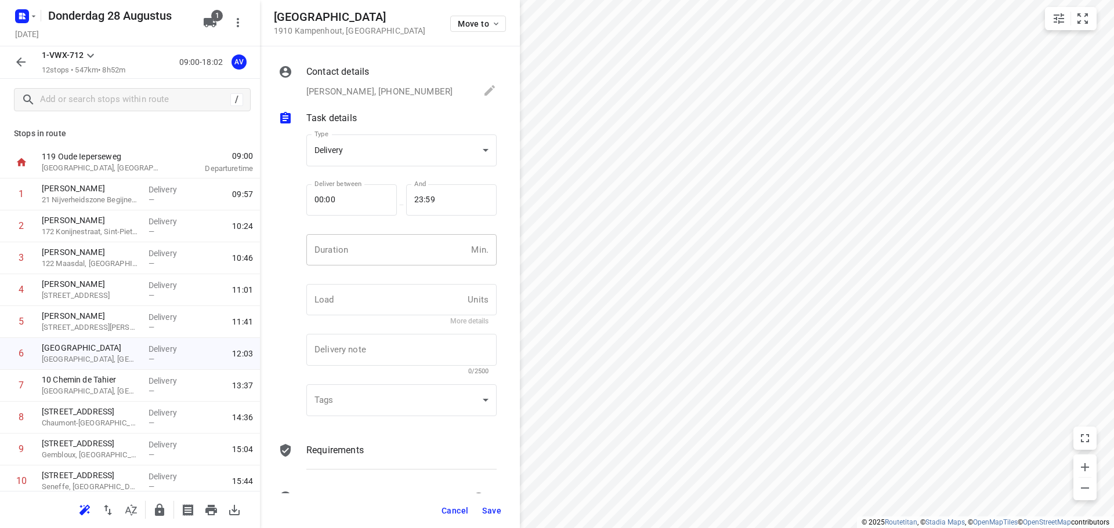
click at [384, 255] on input "number" at bounding box center [386, 249] width 160 height 31
type input "1"
click at [496, 510] on span "Save" at bounding box center [491, 510] width 19 height 9
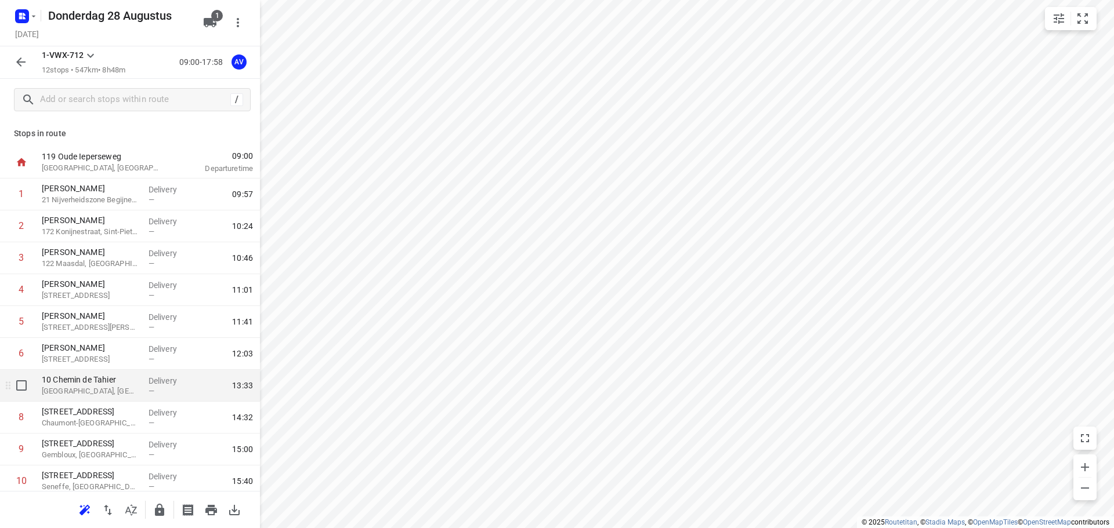
click at [122, 390] on p "[GEOGRAPHIC_DATA], [GEOGRAPHIC_DATA]" at bounding box center [90, 392] width 97 height 12
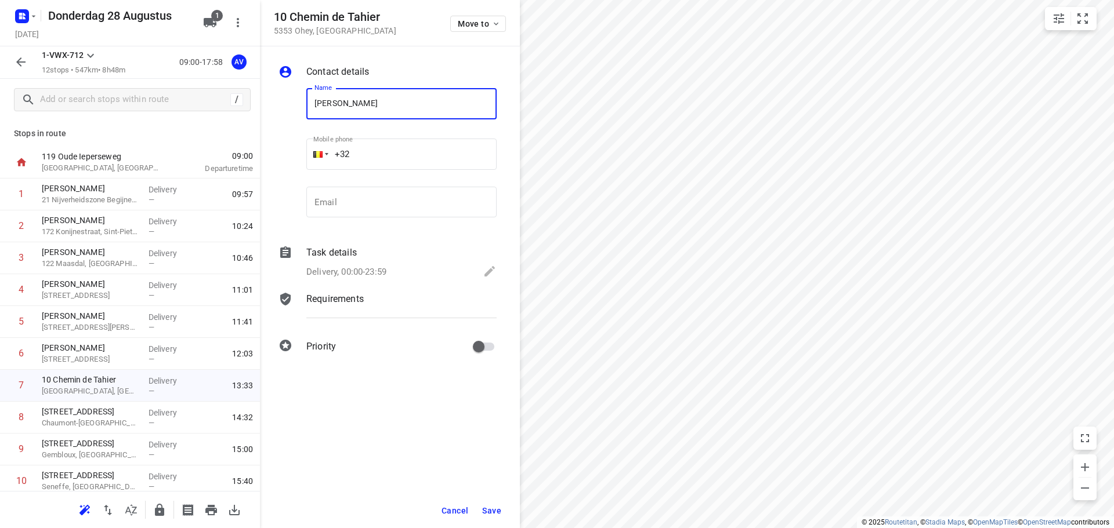
type input "[PERSON_NAME]"
click at [401, 160] on input "+32" at bounding box center [401, 154] width 190 height 31
type input "[PHONE_NUMBER]"
click at [368, 270] on p "Delivery, 00:00-23:59" at bounding box center [346, 272] width 80 height 13
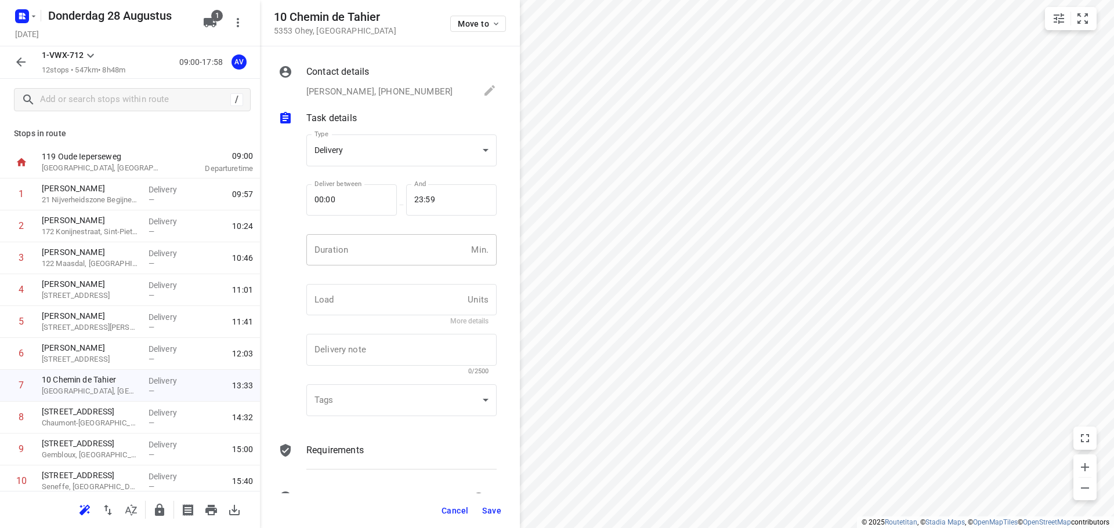
click at [375, 253] on input "number" at bounding box center [386, 249] width 160 height 31
type input "1"
click at [493, 511] on span "Save" at bounding box center [491, 510] width 19 height 9
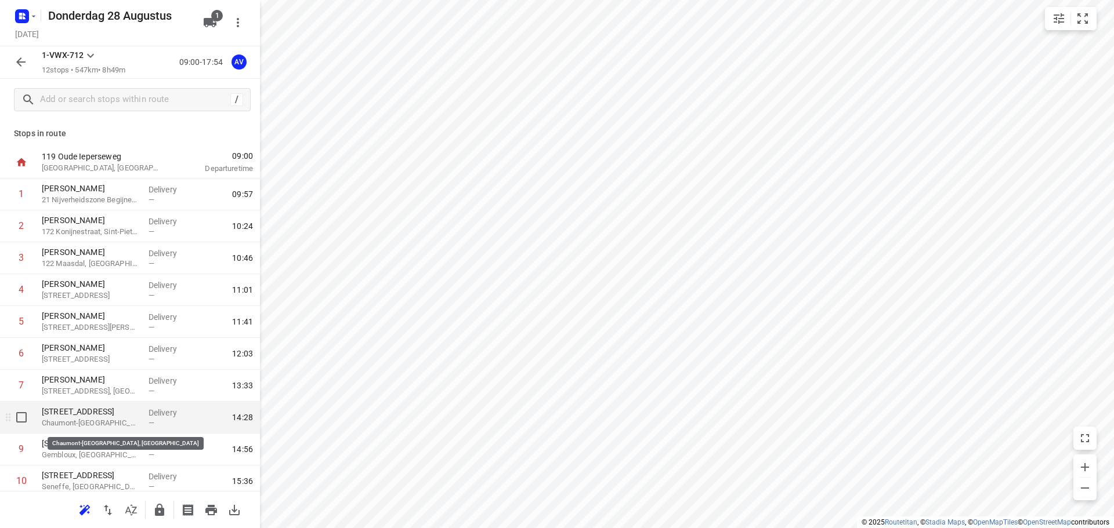
click at [99, 424] on p "Chaumont-[GEOGRAPHIC_DATA], [GEOGRAPHIC_DATA]" at bounding box center [90, 424] width 97 height 12
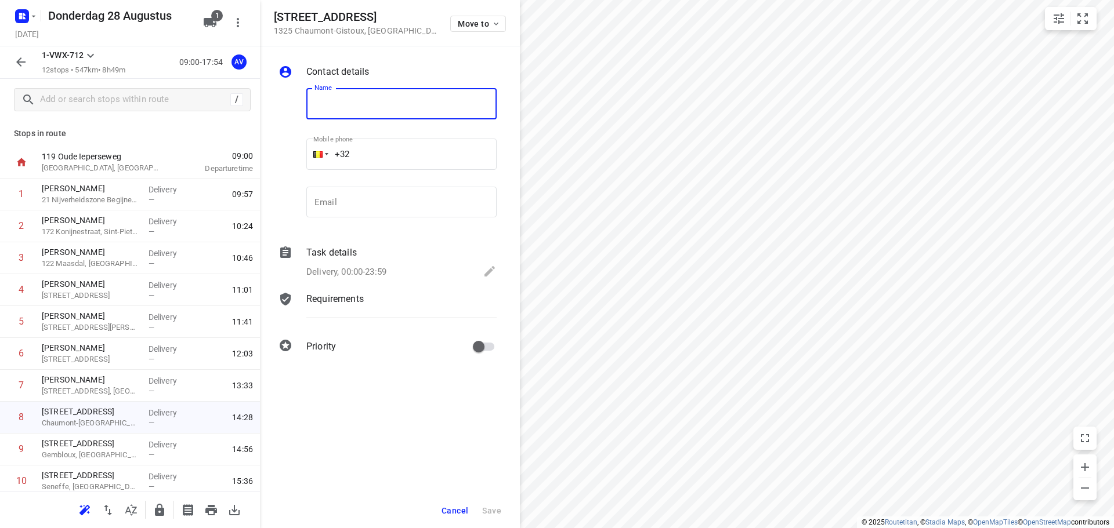
type input "R"
type input "[PERSON_NAME]"
click at [406, 143] on input "+32" at bounding box center [401, 154] width 190 height 31
type input "[PHONE_NUMBER]"
click at [362, 272] on p "Delivery, 00:00-23:59" at bounding box center [346, 272] width 80 height 13
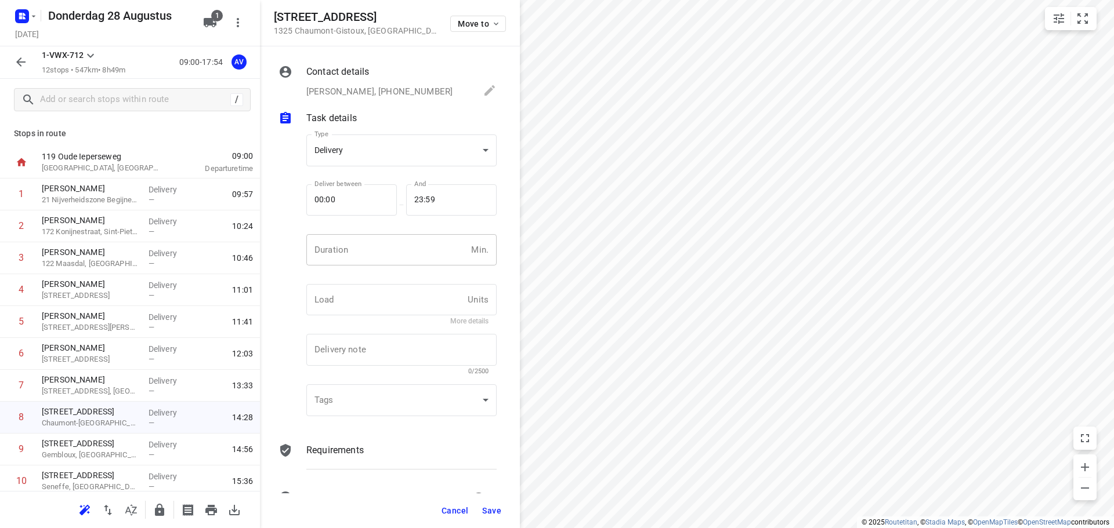
click at [370, 256] on input "number" at bounding box center [386, 249] width 160 height 31
type input "1"
click at [491, 510] on span "Save" at bounding box center [491, 510] width 19 height 9
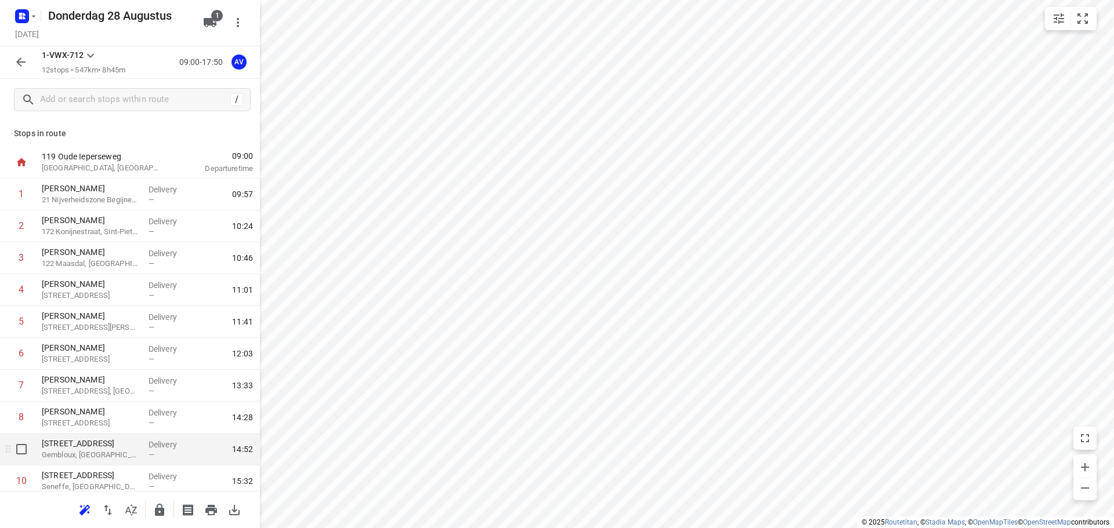
click at [103, 453] on p "Gembloux, [GEOGRAPHIC_DATA]" at bounding box center [90, 456] width 97 height 12
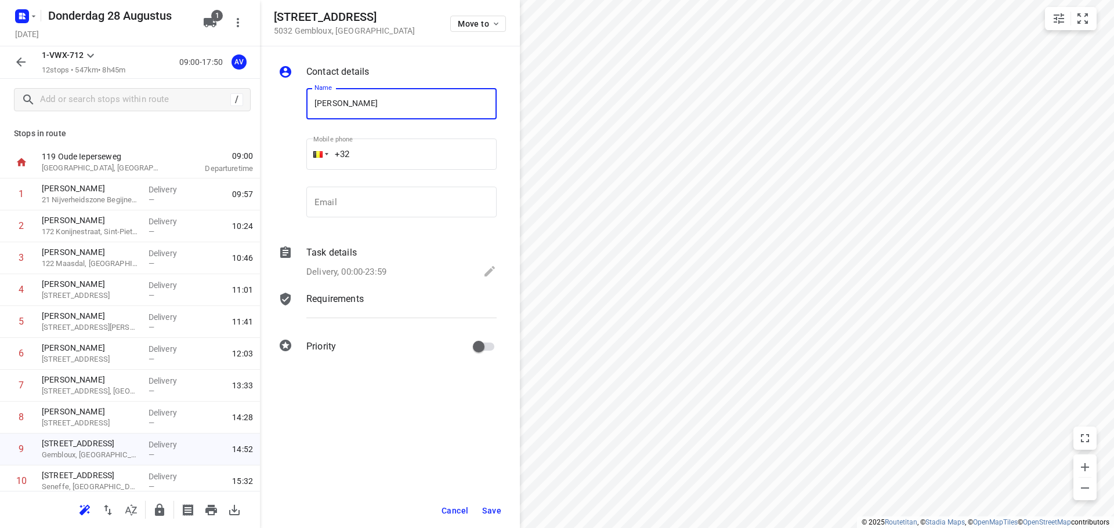
type input "[PERSON_NAME]"
click at [403, 145] on input "+32" at bounding box center [401, 154] width 190 height 31
type input "[PHONE_NUMBER]"
click at [379, 267] on p "Delivery, 00:00-23:59" at bounding box center [346, 272] width 80 height 13
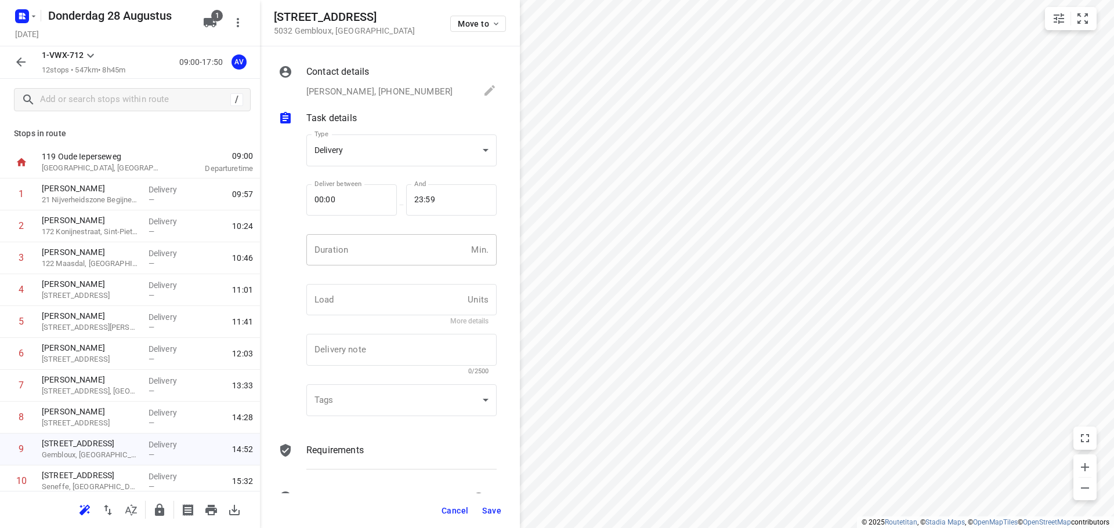
click at [384, 258] on input "number" at bounding box center [386, 249] width 160 height 31
type input "1"
click at [496, 511] on span "Save" at bounding box center [491, 510] width 19 height 9
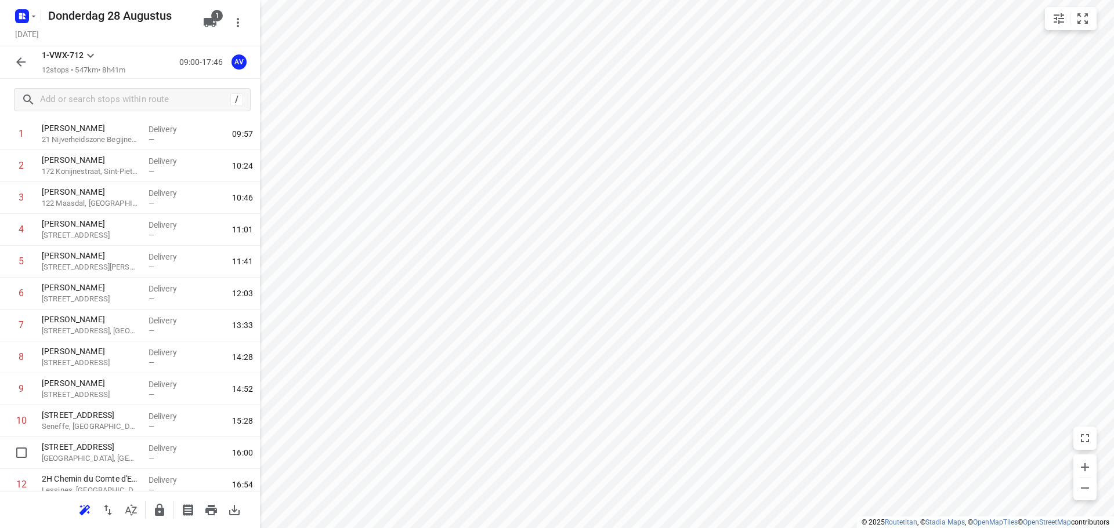
scroll to position [102, 0]
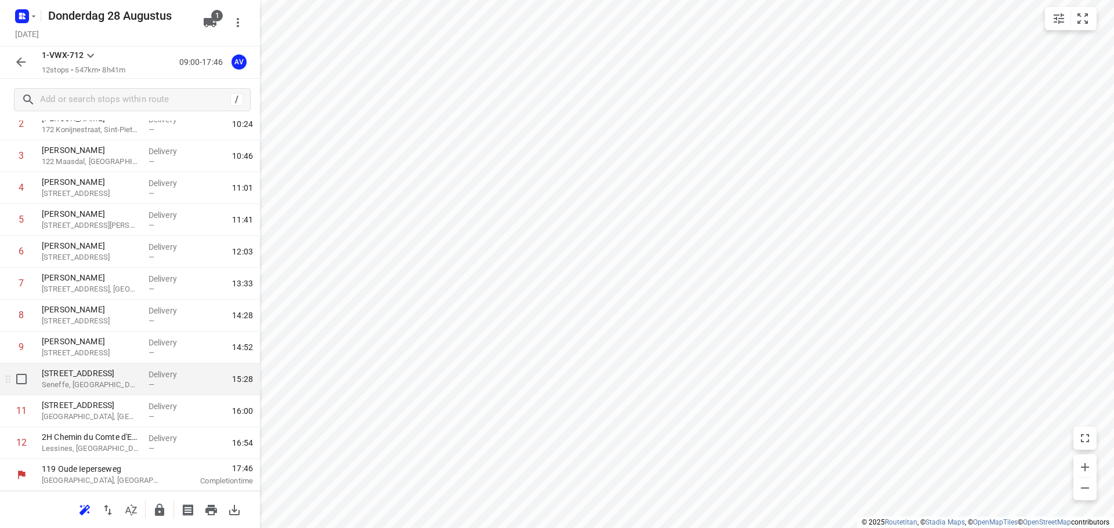
click at [127, 380] on p "Seneffe, [GEOGRAPHIC_DATA]" at bounding box center [90, 385] width 97 height 12
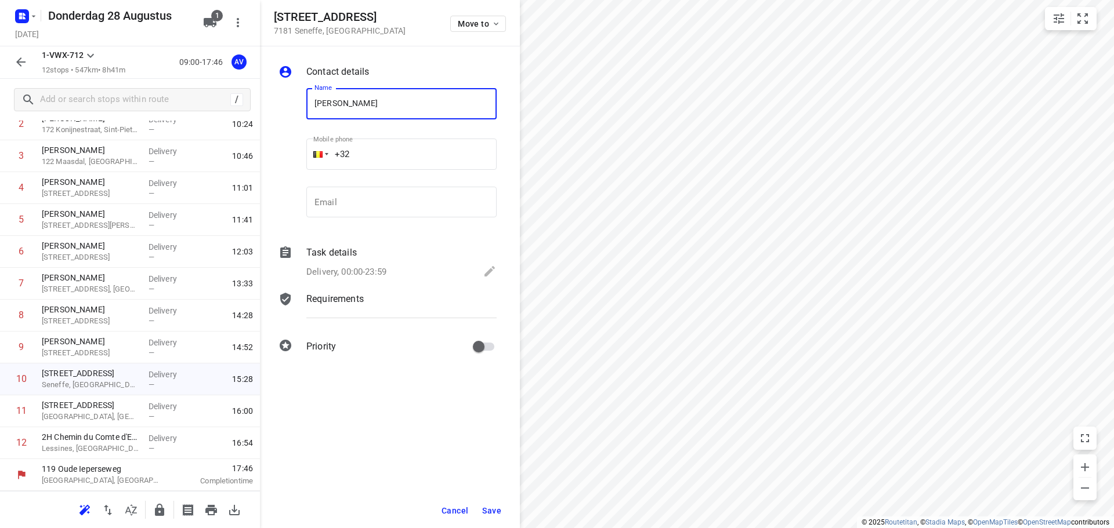
type input "[PERSON_NAME]"
click at [401, 152] on input "+32" at bounding box center [401, 154] width 190 height 31
type input "[PHONE_NUMBER]"
click at [383, 273] on p "Delivery, 00:00-23:59" at bounding box center [346, 272] width 80 height 13
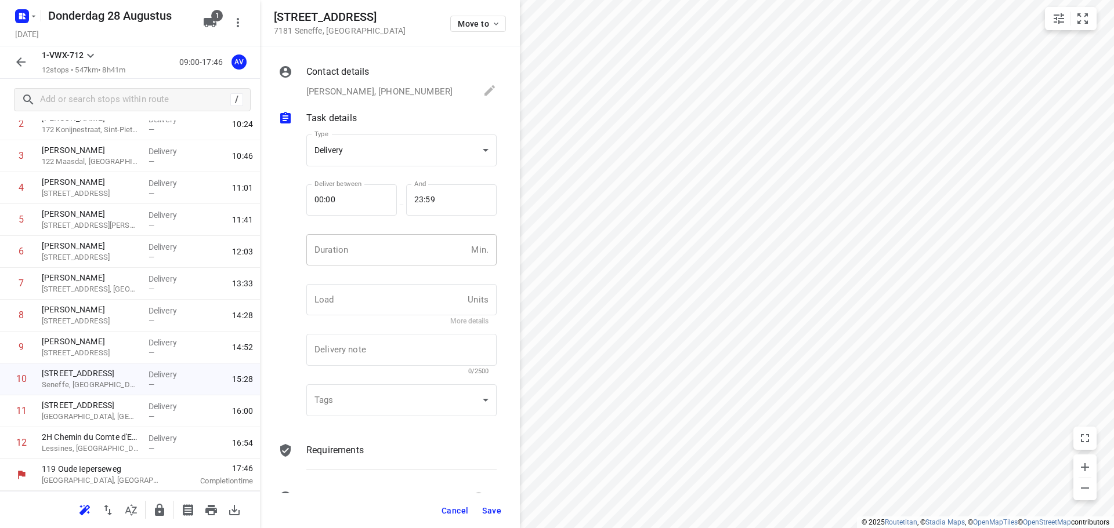
click at [386, 257] on input "number" at bounding box center [386, 249] width 160 height 31
type input "1"
click at [491, 506] on span "Save" at bounding box center [491, 510] width 19 height 9
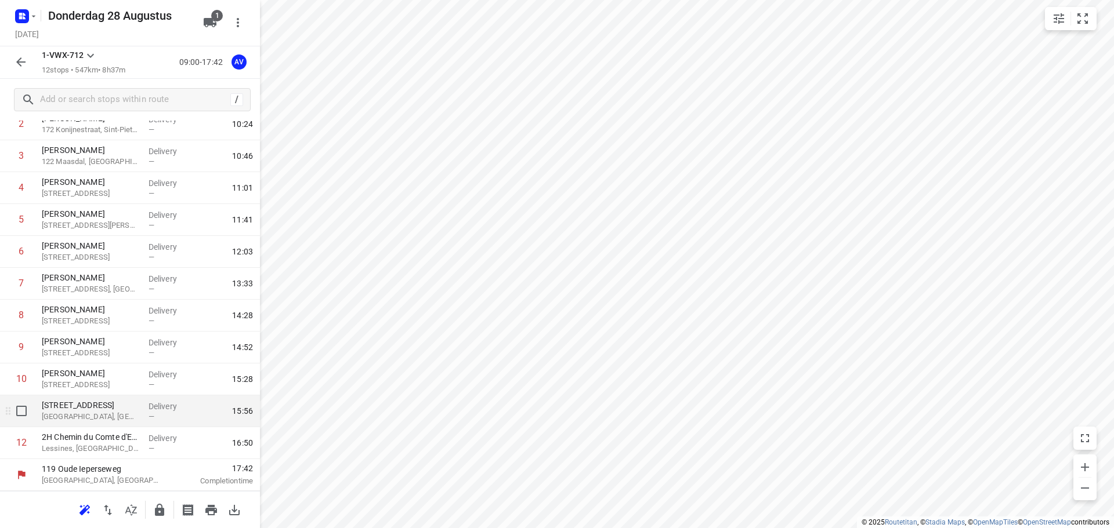
click at [110, 420] on p "[GEOGRAPHIC_DATA], [GEOGRAPHIC_DATA]" at bounding box center [90, 417] width 97 height 12
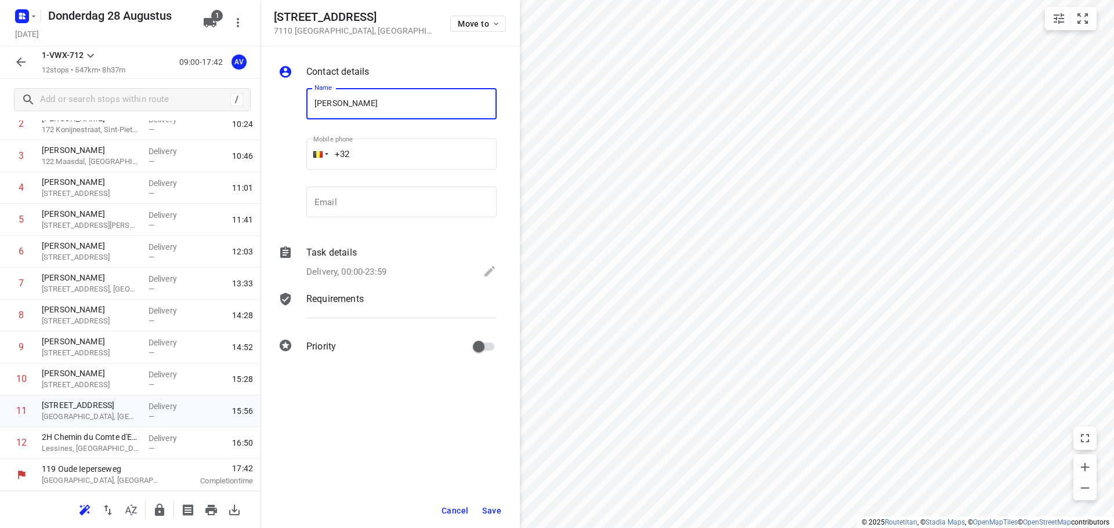
type input "[PERSON_NAME]"
click at [401, 157] on input "+32" at bounding box center [401, 154] width 190 height 31
type input "[PHONE_NUMBER]"
click at [383, 269] on p "Delivery, 00:00-23:59" at bounding box center [346, 272] width 80 height 13
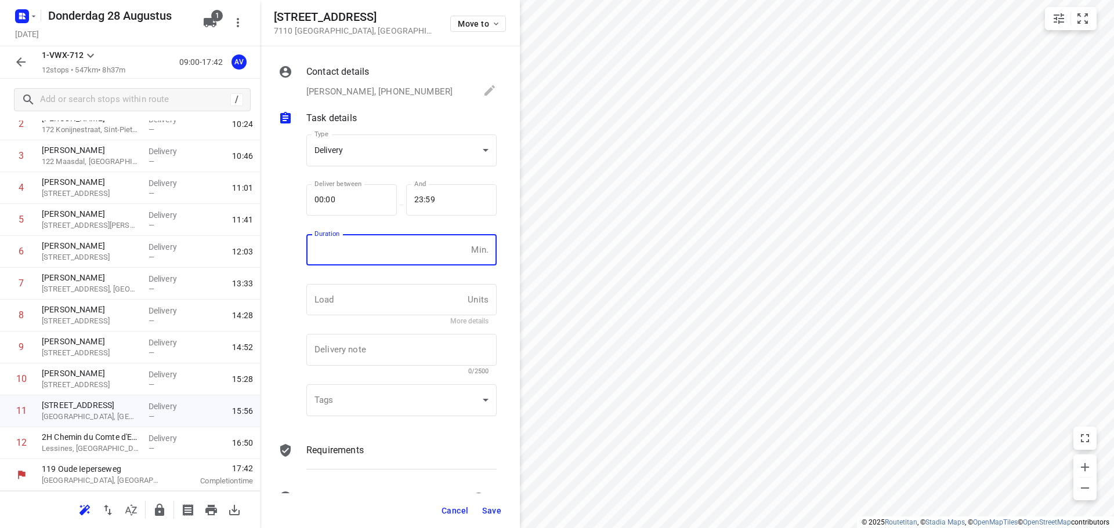
click at [403, 245] on input "number" at bounding box center [386, 249] width 160 height 31
type input "1"
click at [491, 512] on span "Save" at bounding box center [491, 510] width 19 height 9
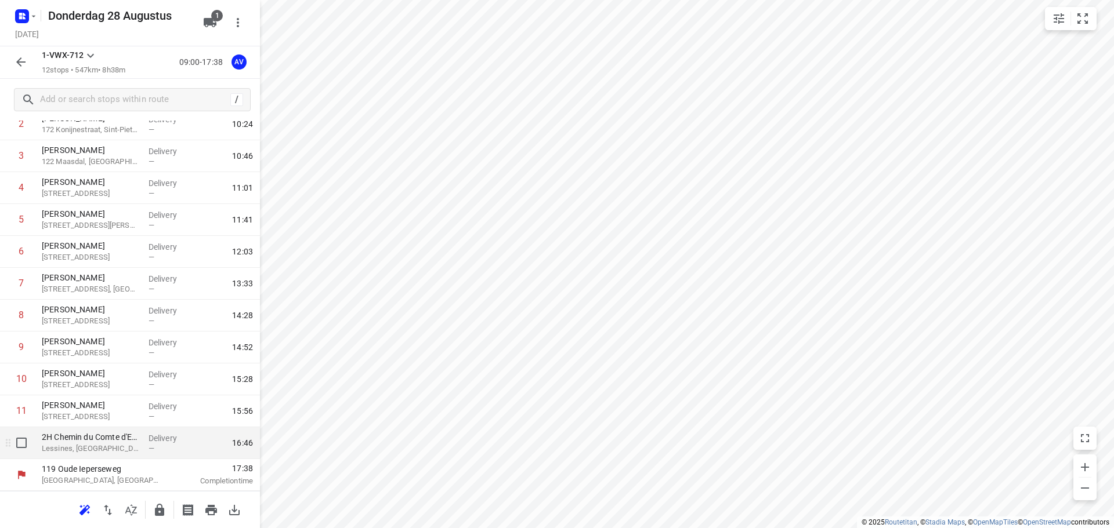
click at [110, 449] on p "Lessines, [GEOGRAPHIC_DATA]" at bounding box center [90, 449] width 97 height 12
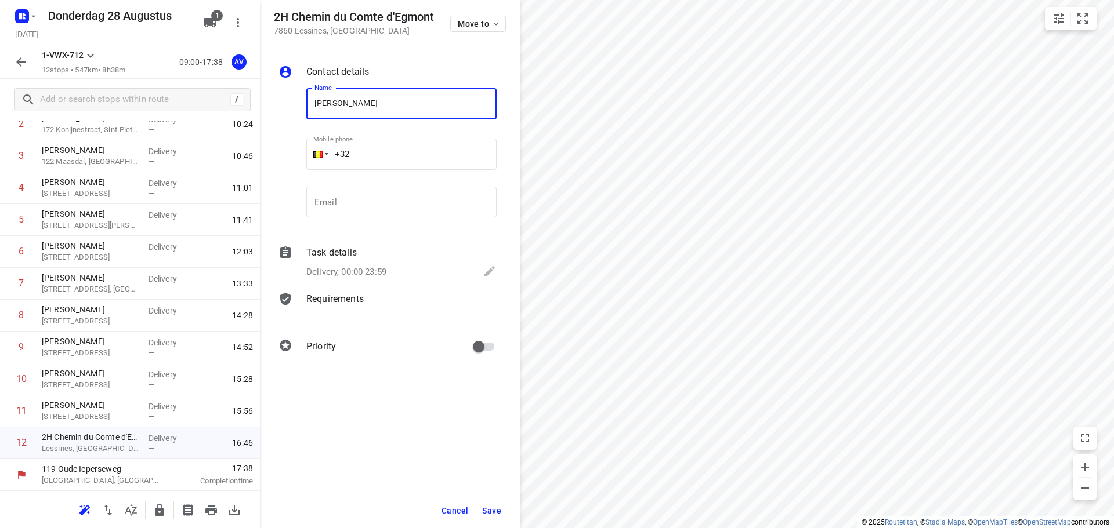
type input "[PERSON_NAME]"
click at [411, 144] on input "+32" at bounding box center [401, 154] width 190 height 31
type input "[PHONE_NUMBER]"
click at [386, 268] on p "Delivery, 00:00-23:59" at bounding box center [346, 272] width 80 height 13
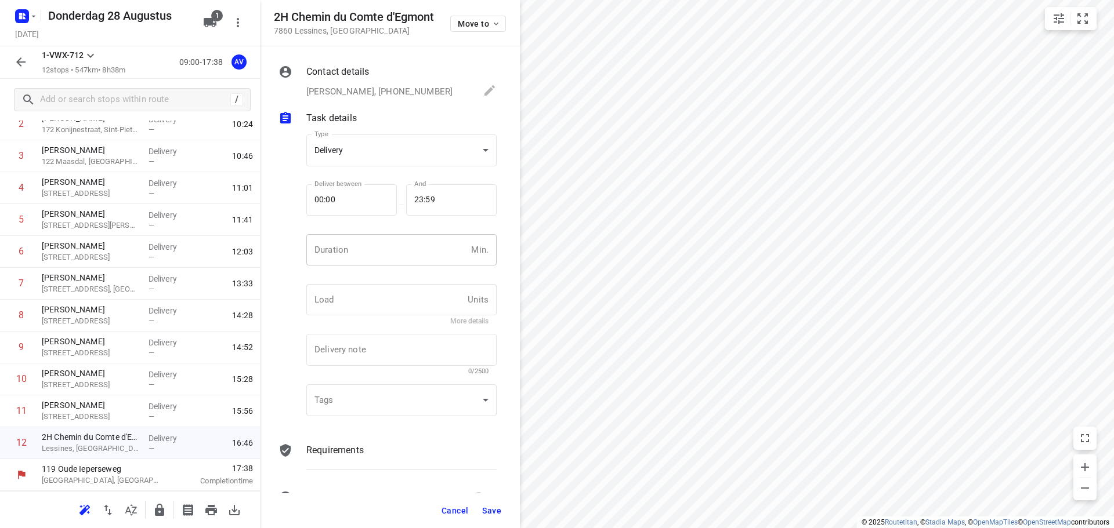
click at [392, 257] on input "number" at bounding box center [386, 249] width 160 height 31
type input "1"
click at [488, 512] on span "Save" at bounding box center [491, 510] width 19 height 9
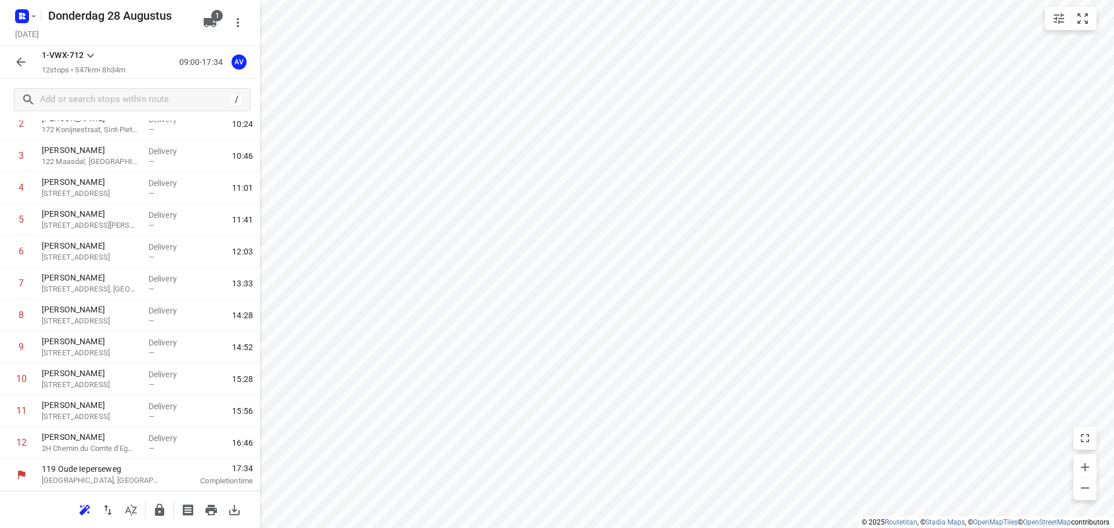
click at [24, 63] on icon "button" at bounding box center [20, 61] width 9 height 9
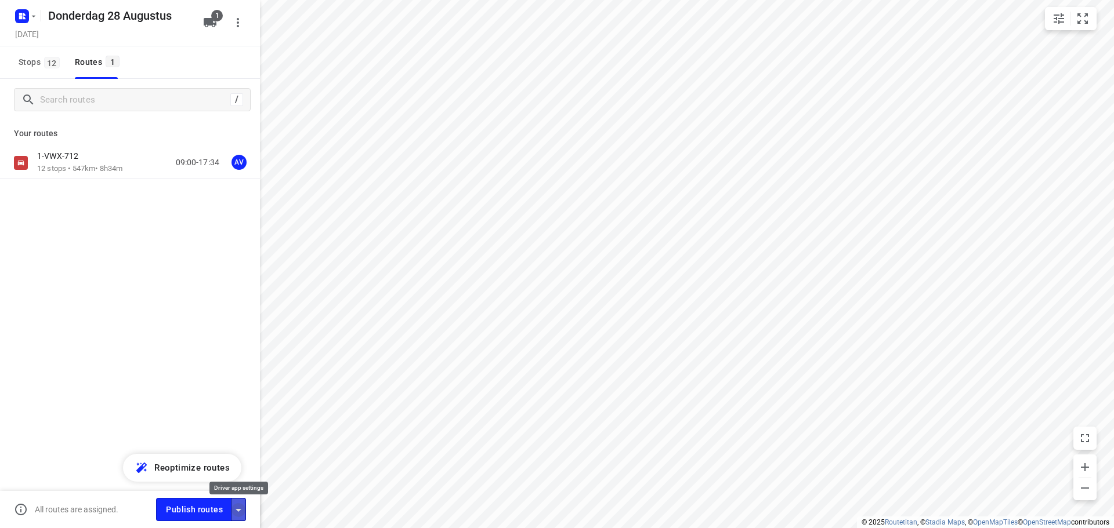
click at [240, 514] on icon "button" at bounding box center [238, 510] width 14 height 14
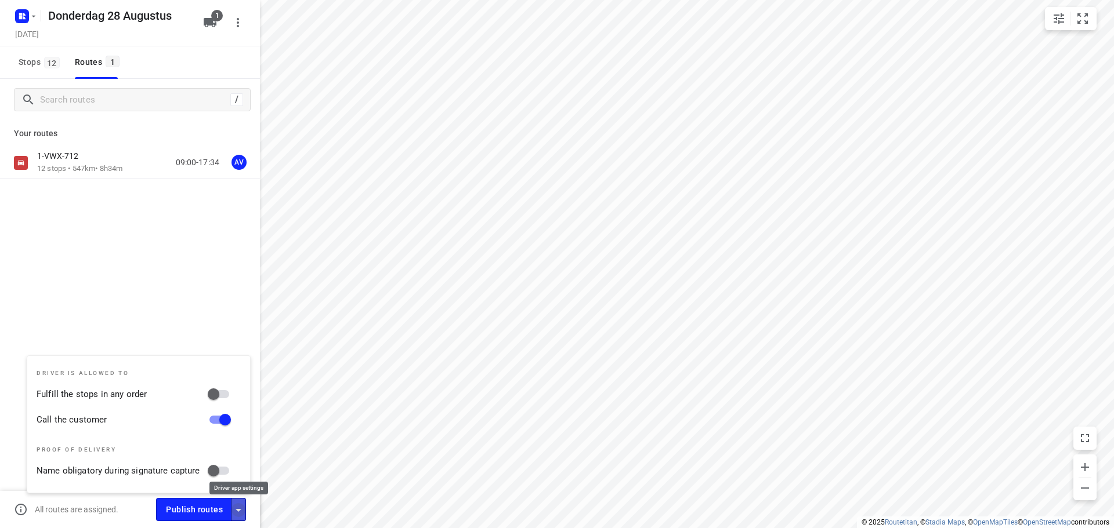
click at [239, 513] on icon "button" at bounding box center [238, 510] width 14 height 14
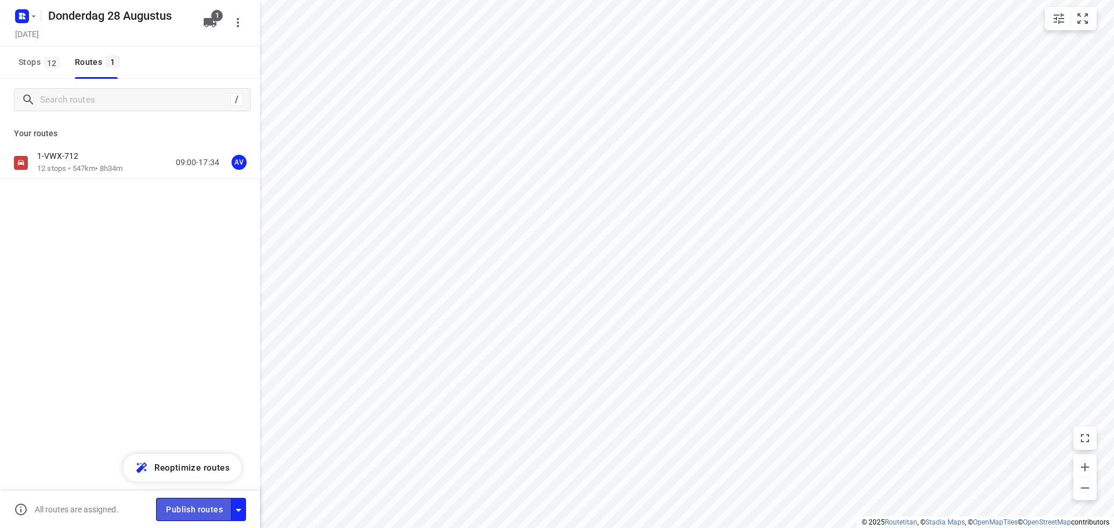
click at [205, 512] on span "Publish routes" at bounding box center [194, 510] width 57 height 15
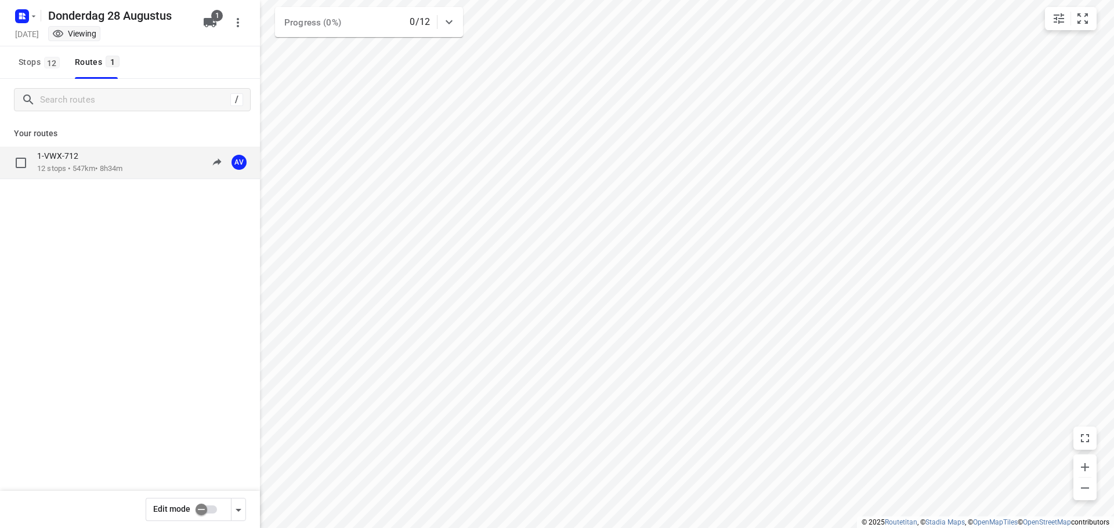
drag, startPoint x: 114, startPoint y: 168, endPoint x: 120, endPoint y: 167, distance: 5.9
click at [120, 167] on p "12 stops • 547km • 8h34m" at bounding box center [79, 169] width 85 height 11
